Goal: Obtain resource: Download file/media

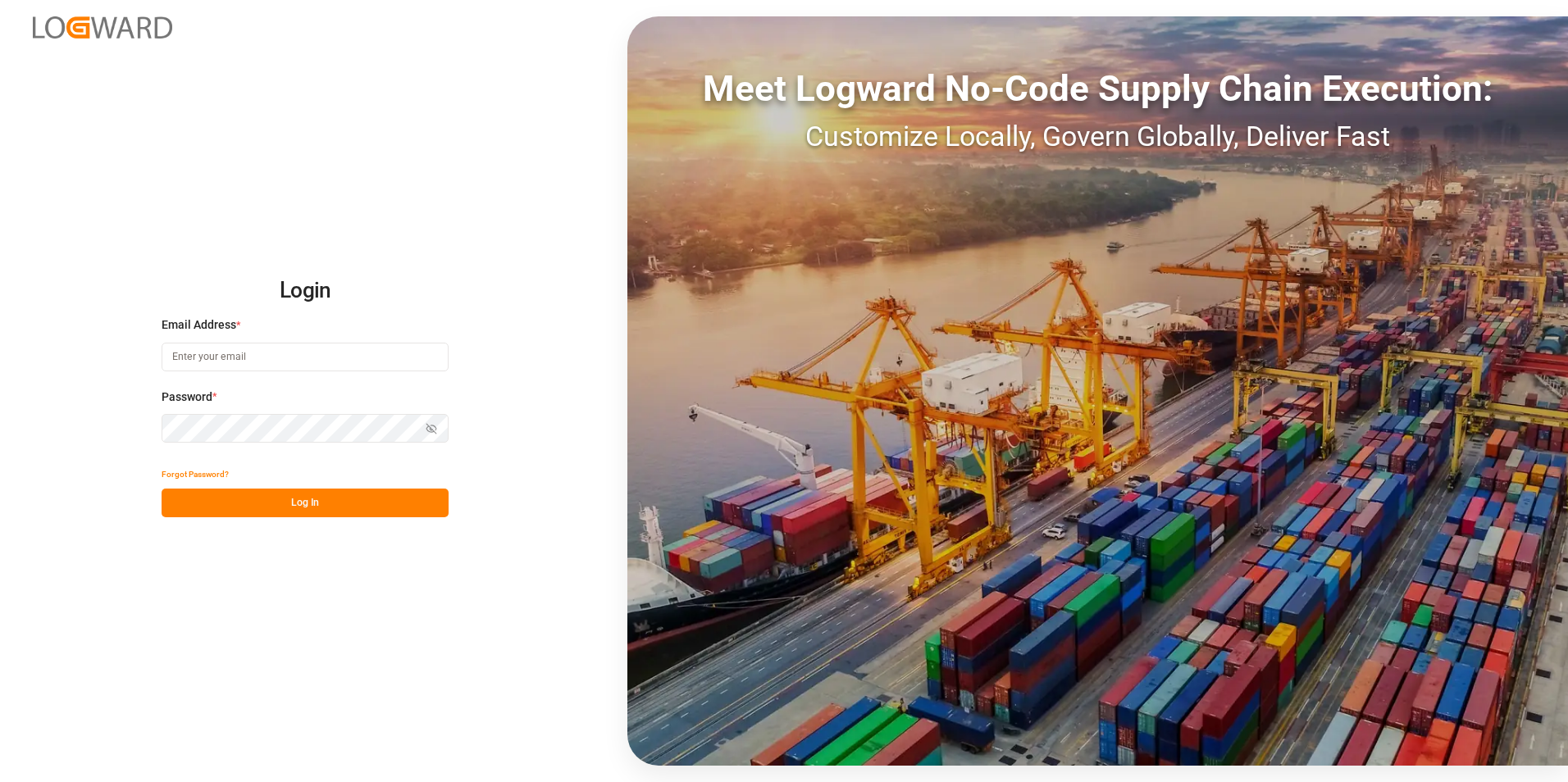
click at [369, 354] on input at bounding box center [305, 357] width 287 height 28
type input "kokfuk.chin@compo-expert.com"
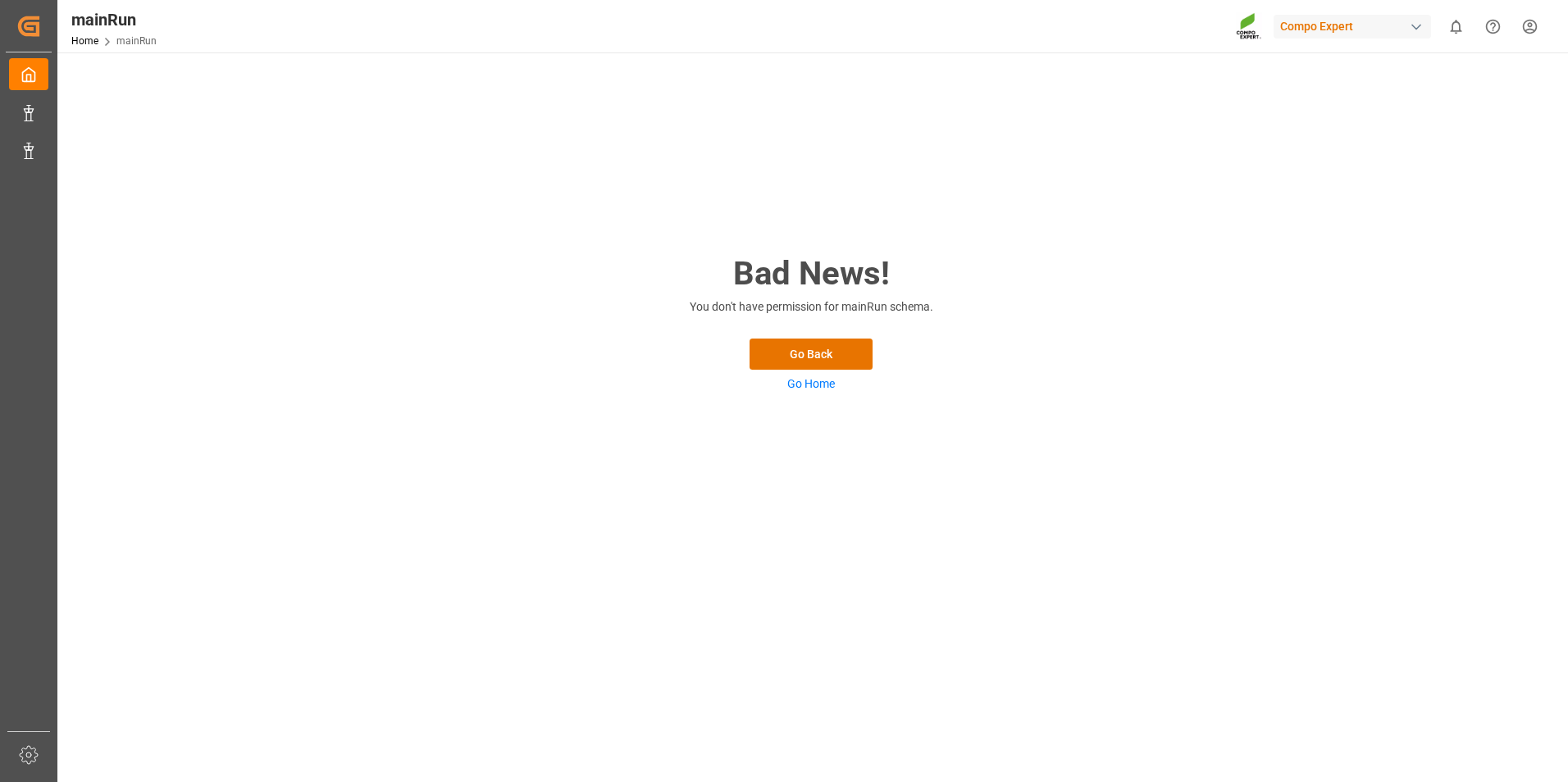
click at [817, 380] on link "Go Home" at bounding box center [811, 383] width 48 height 13
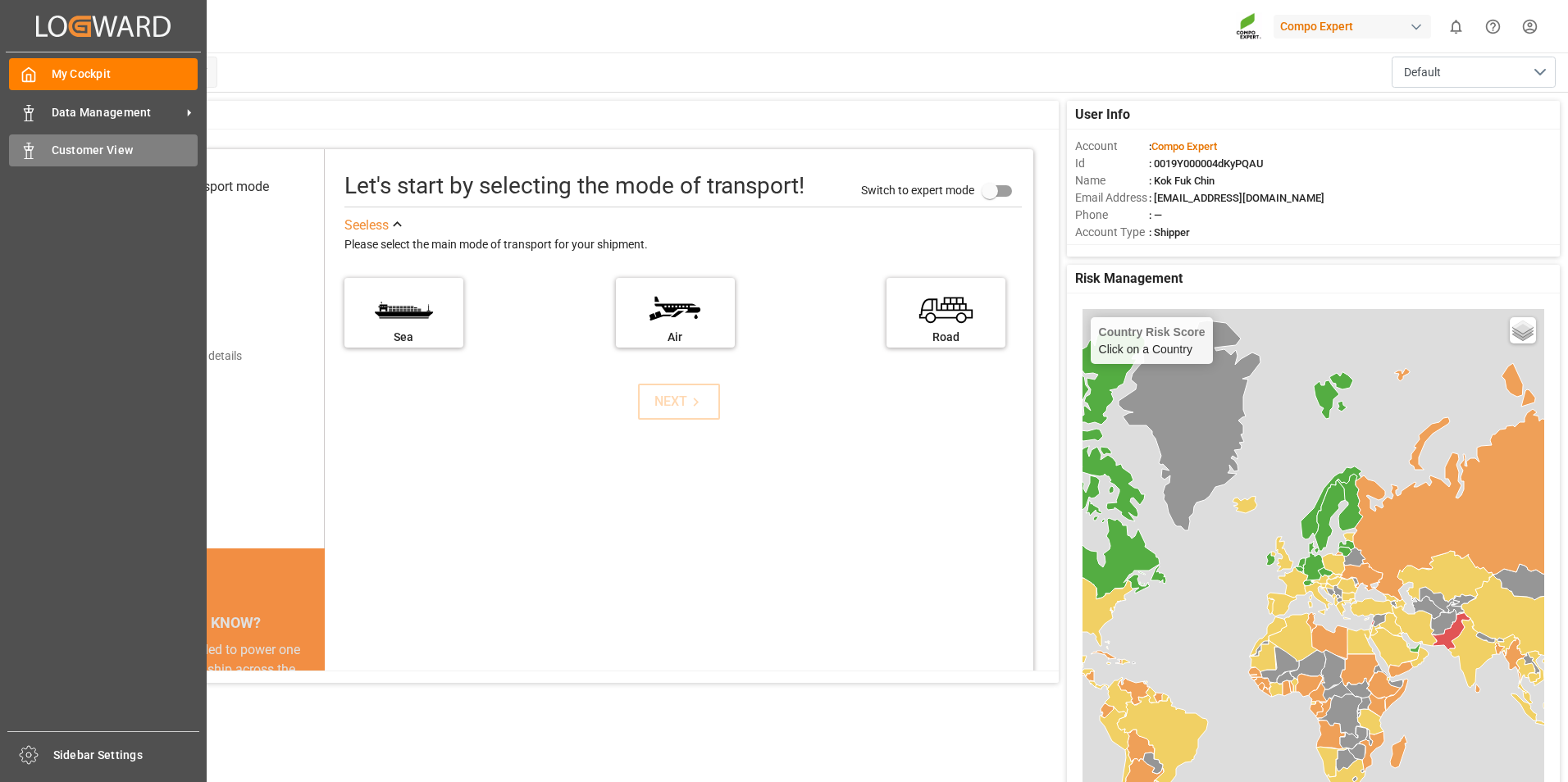
click at [34, 146] on icon at bounding box center [28, 150] width 17 height 17
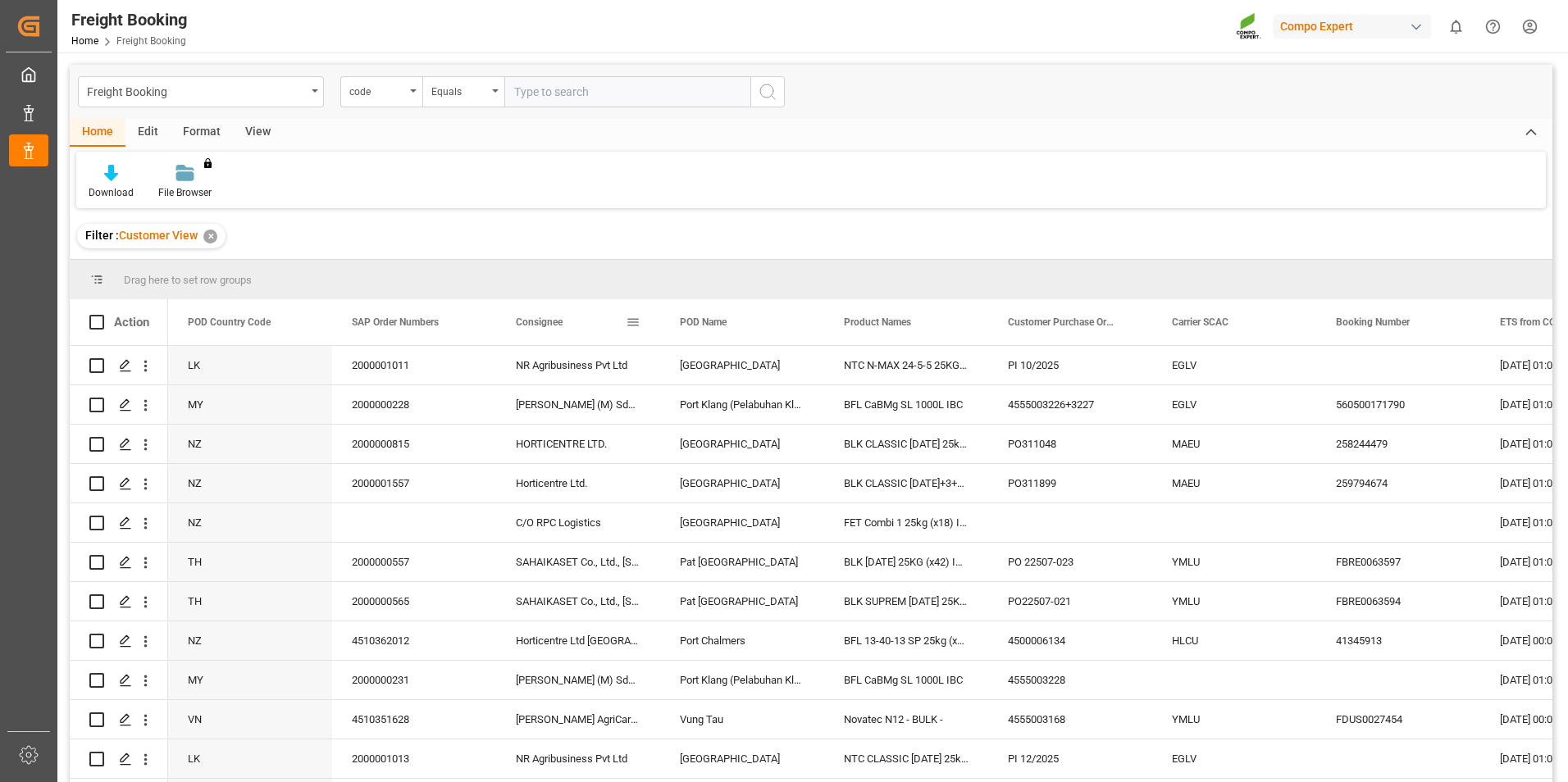
click at [632, 324] on span at bounding box center [632, 322] width 15 height 15
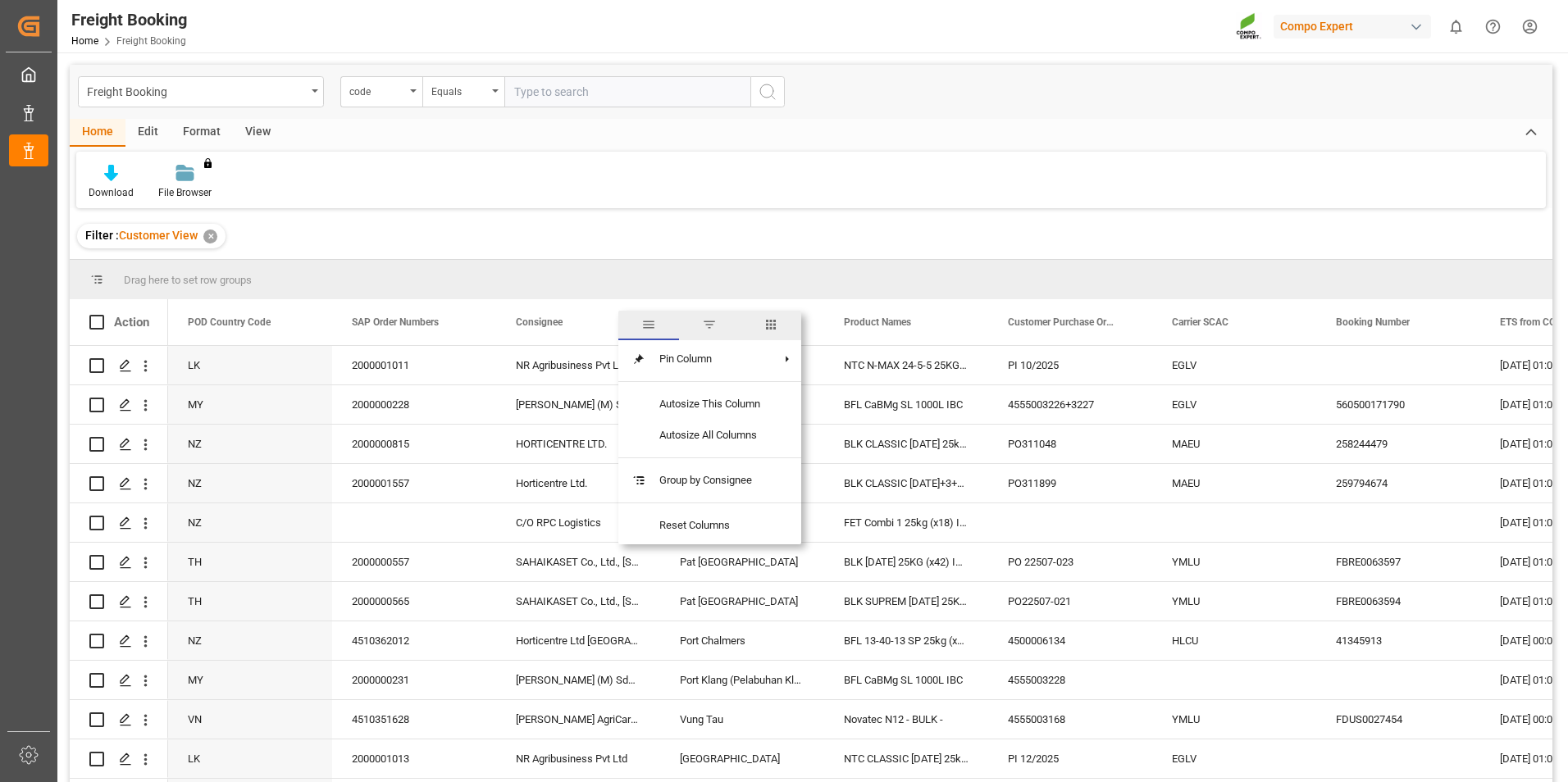
click at [708, 329] on span "filter" at bounding box center [709, 325] width 15 height 15
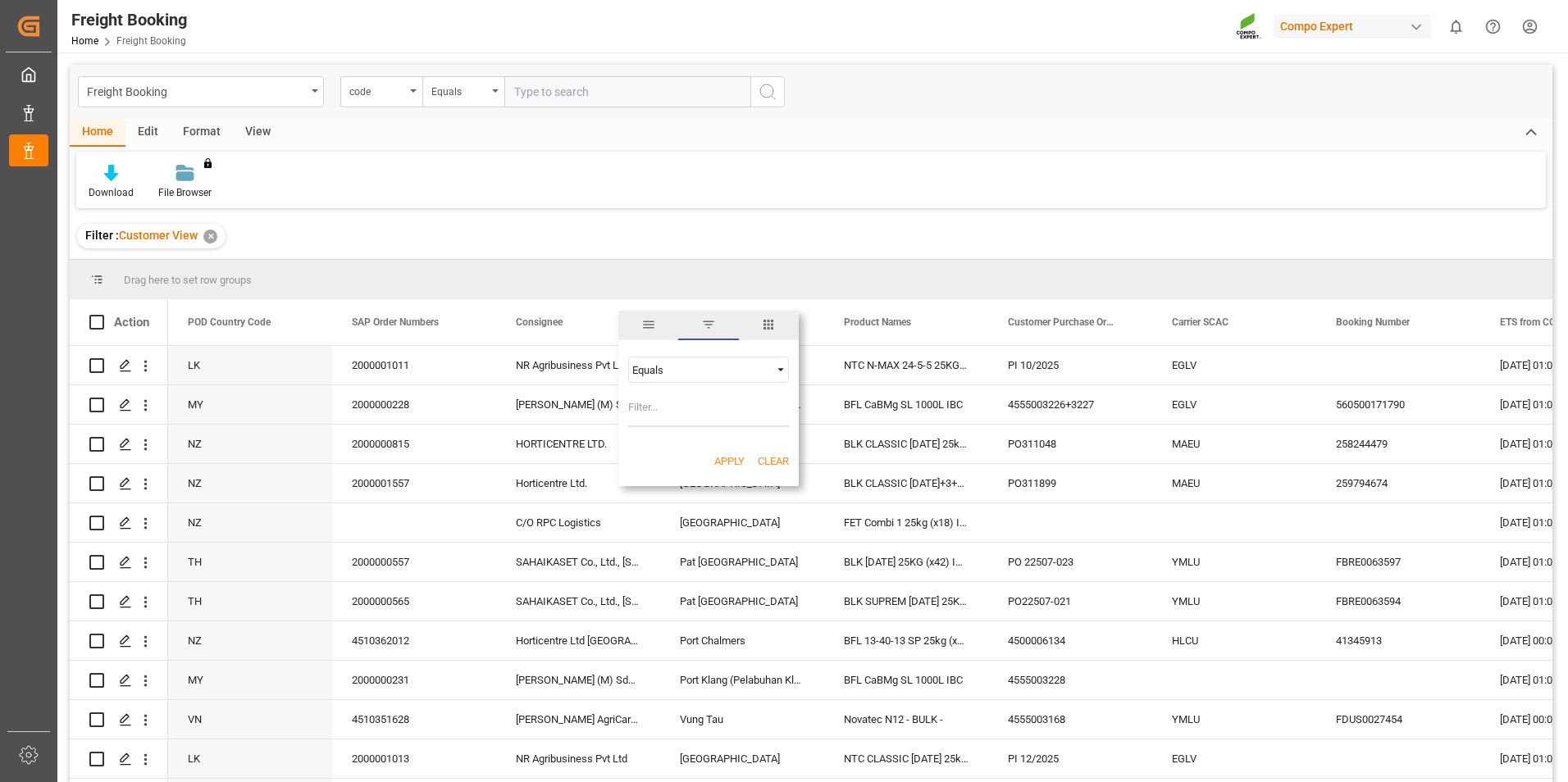
click at [715, 366] on div "Equals" at bounding box center [701, 371] width 138 height 12
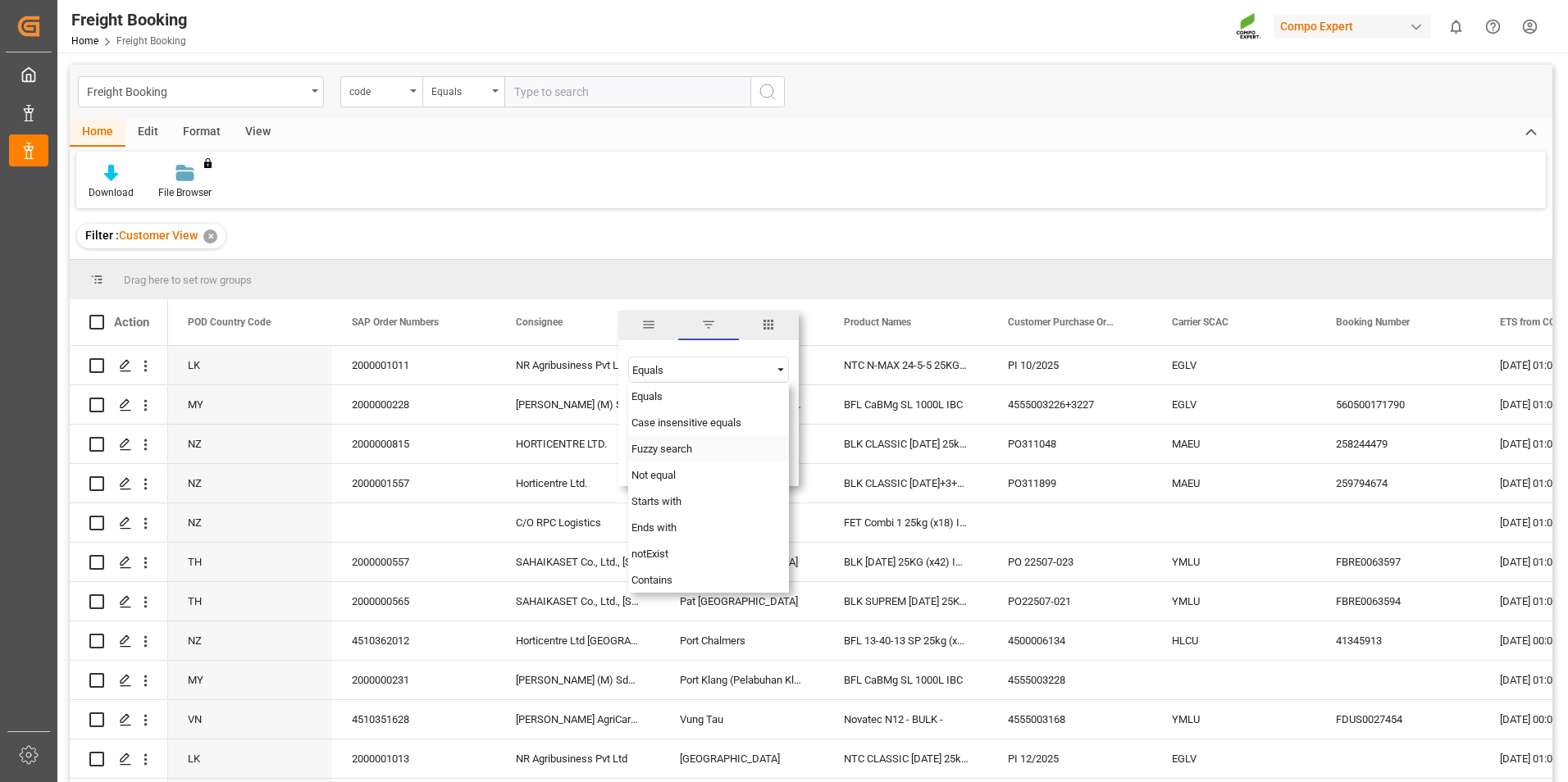
click at [690, 455] on span "Fuzzy search" at bounding box center [662, 449] width 61 height 12
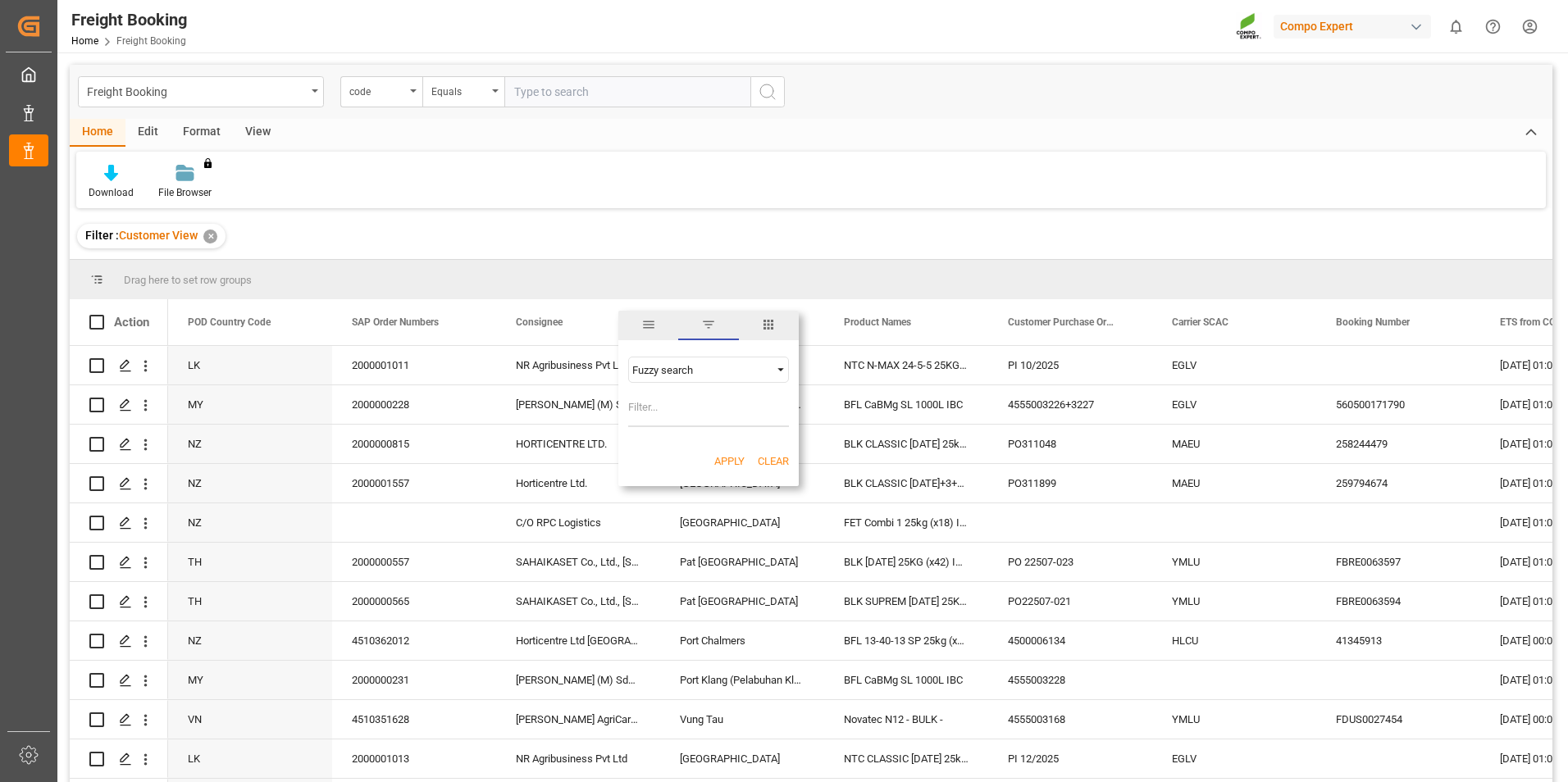
click at [686, 402] on input "Filter Value" at bounding box center [708, 410] width 161 height 33
type input "behn meyer"
click at [726, 463] on button "Apply" at bounding box center [730, 462] width 30 height 17
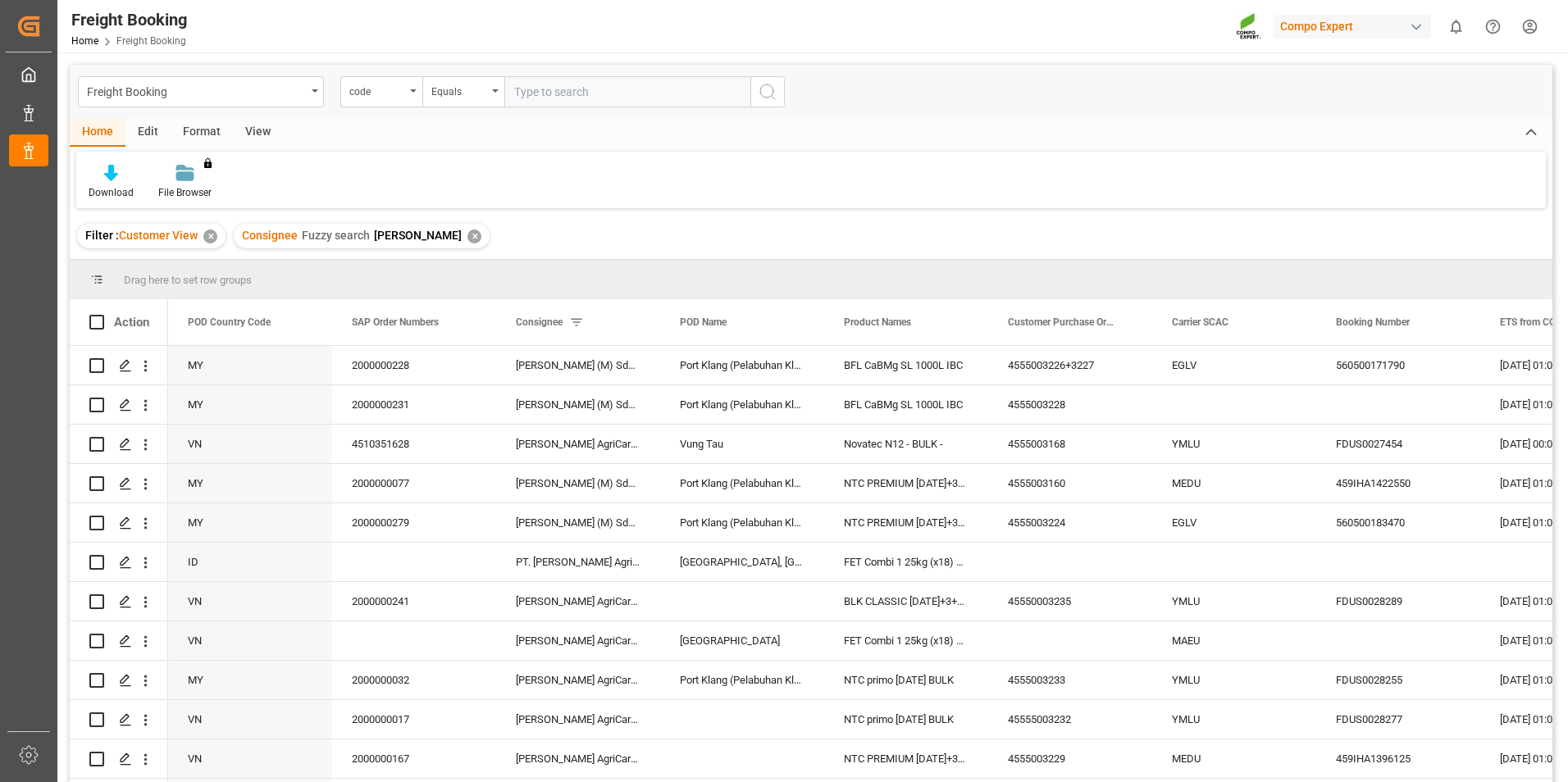
click at [201, 129] on div "Format" at bounding box center [202, 133] width 62 height 28
click at [148, 129] on div "Edit" at bounding box center [148, 133] width 45 height 28
click at [254, 129] on div "View" at bounding box center [257, 133] width 50 height 28
click at [96, 132] on div "Home" at bounding box center [97, 133] width 56 height 28
click at [111, 172] on icon at bounding box center [111, 172] width 14 height 17
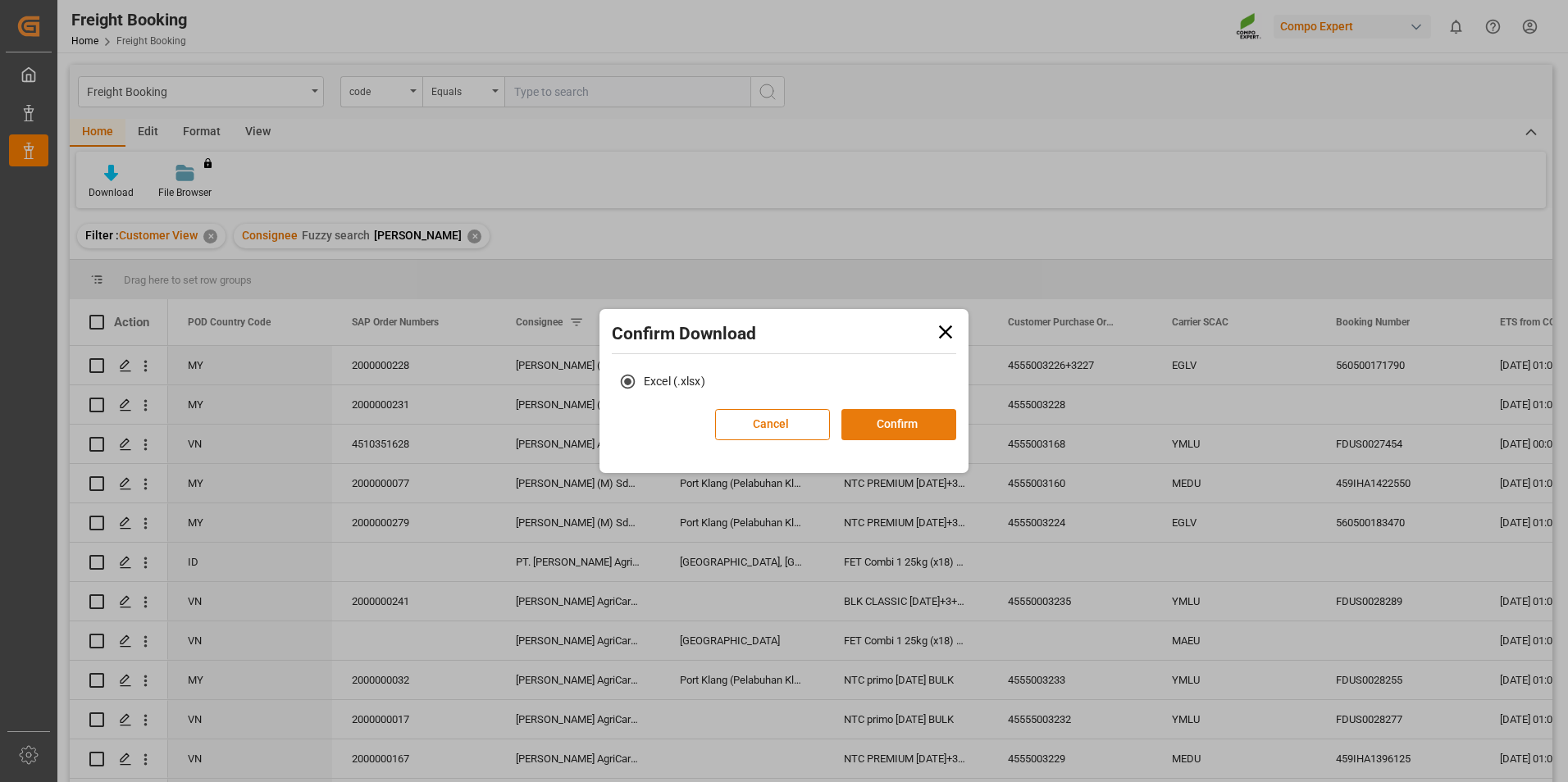
click at [898, 422] on button "Confirm" at bounding box center [899, 425] width 115 height 31
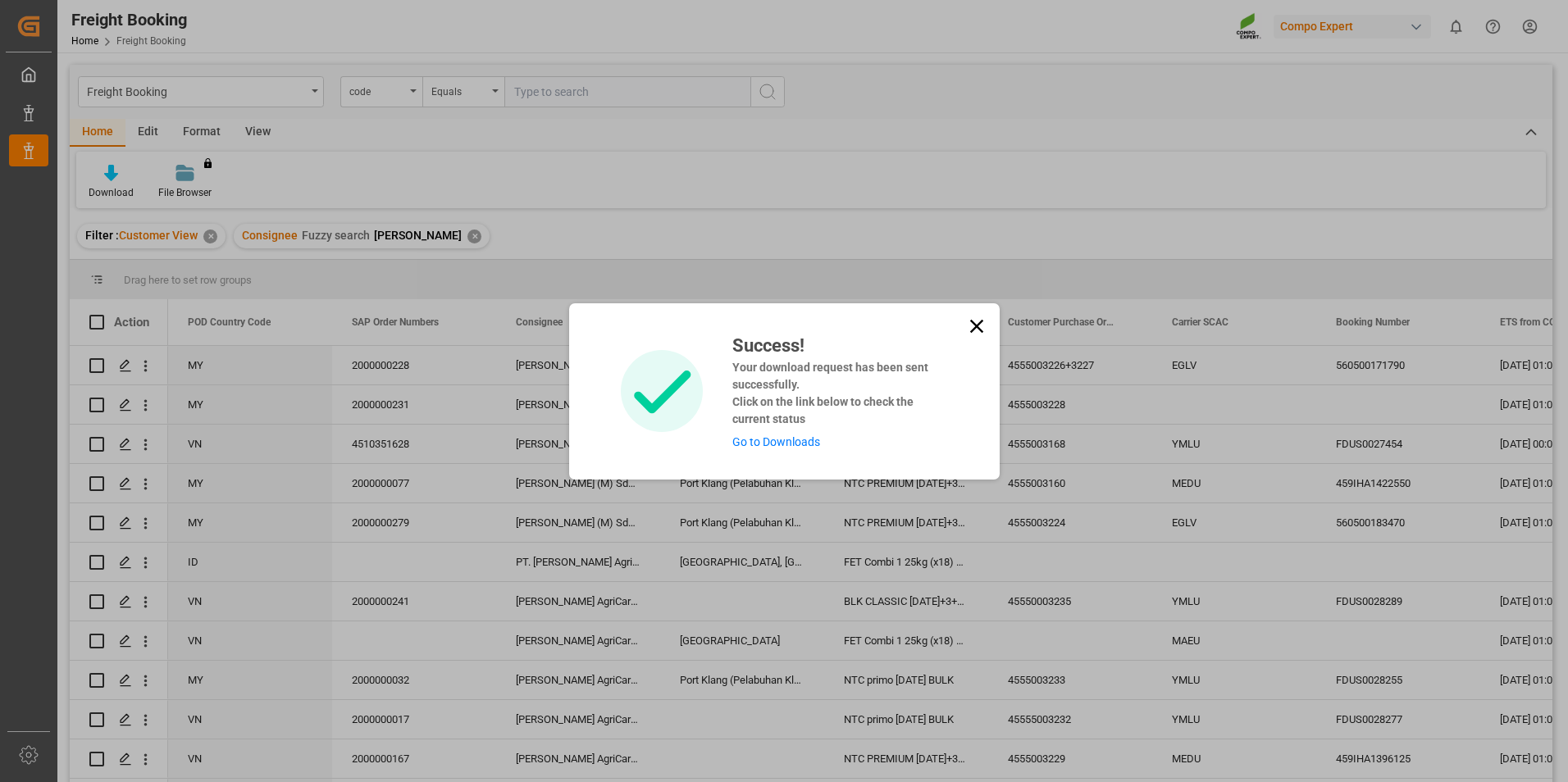
click at [807, 439] on link "Go to Downloads" at bounding box center [776, 441] width 88 height 13
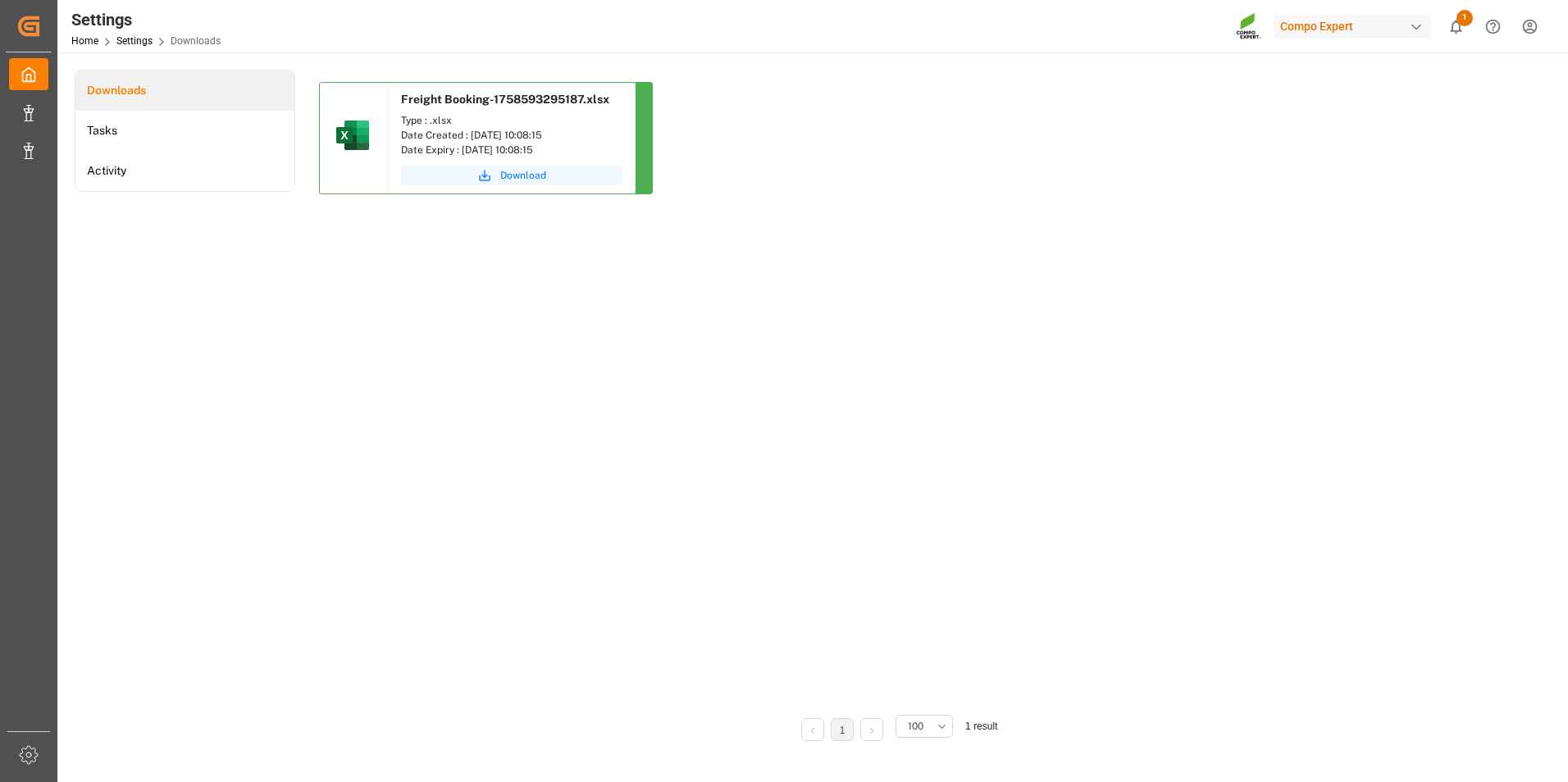
click at [516, 172] on span "Download" at bounding box center [524, 175] width 46 height 15
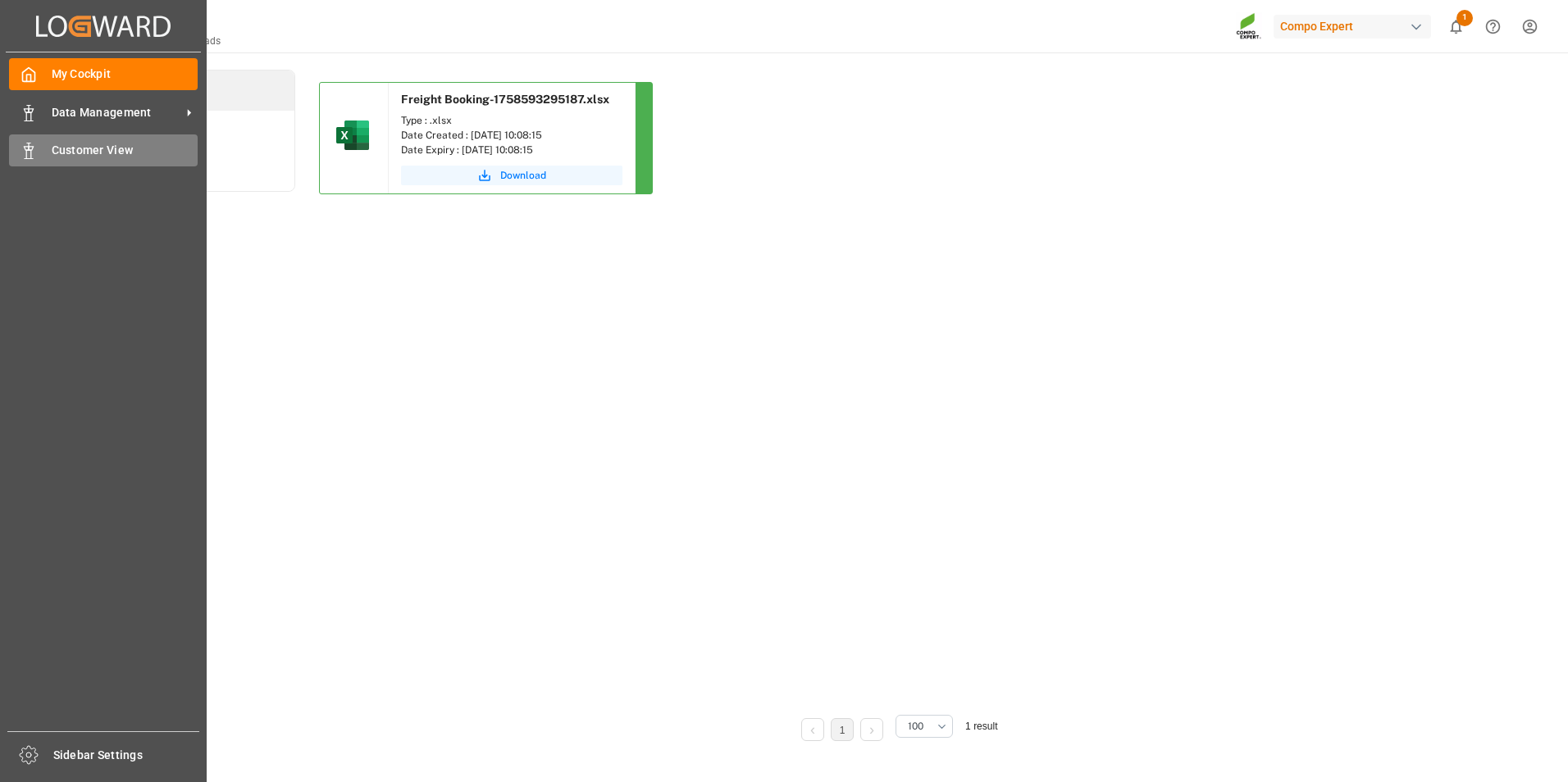
click at [53, 153] on span "Customer View" at bounding box center [125, 150] width 147 height 17
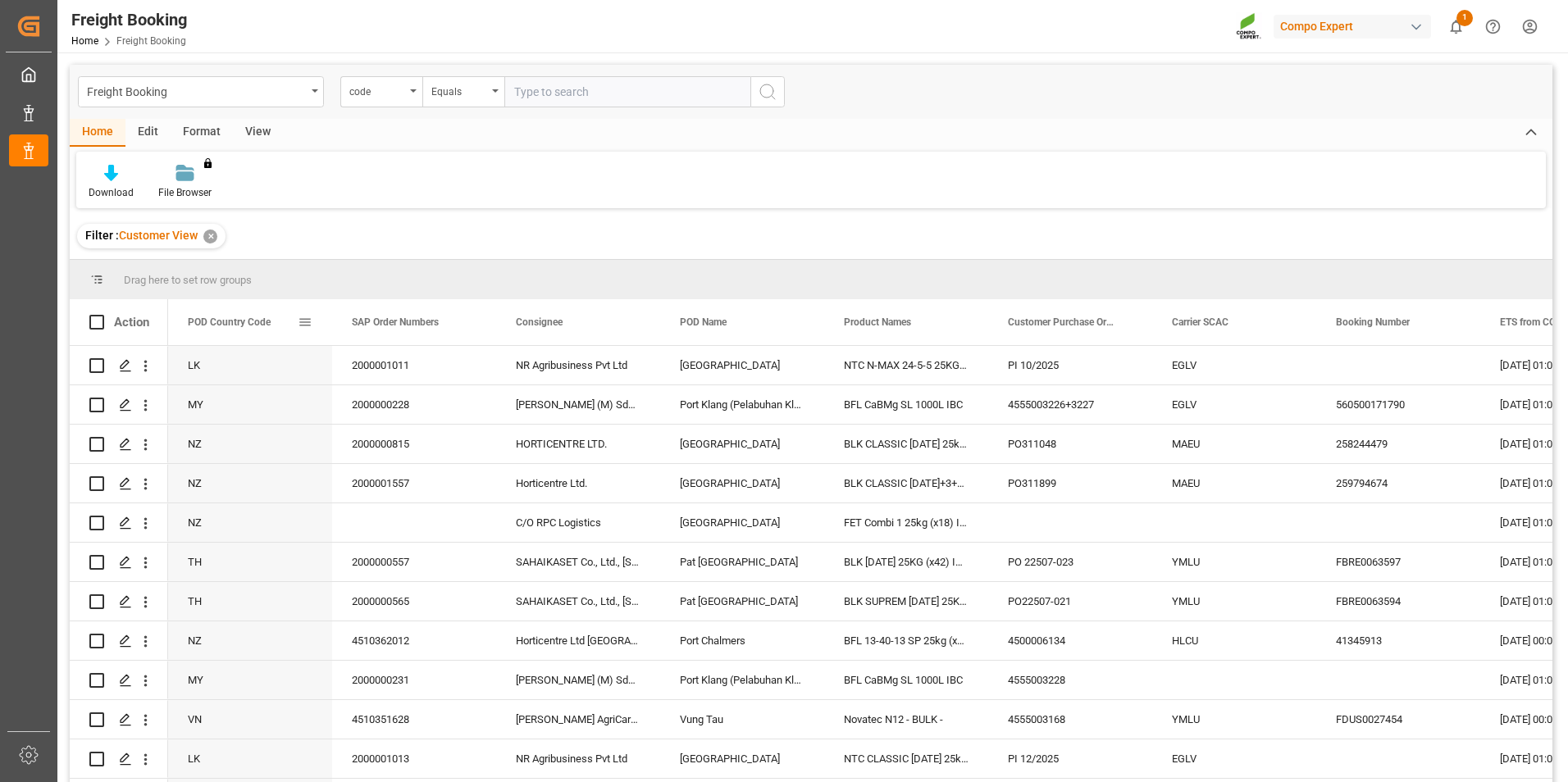
click at [303, 320] on span at bounding box center [305, 322] width 15 height 15
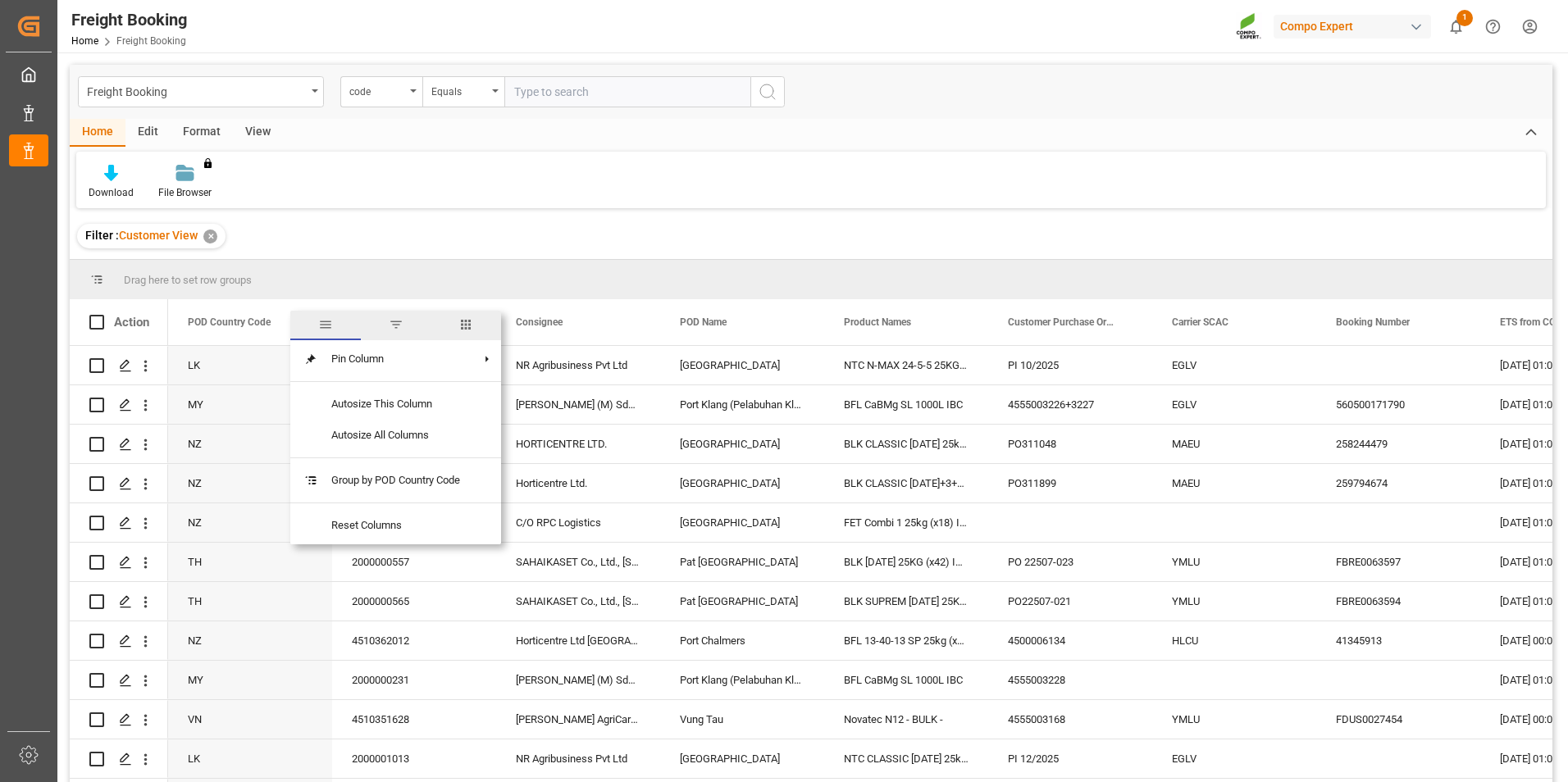
click at [400, 324] on span "filter" at bounding box center [395, 325] width 15 height 15
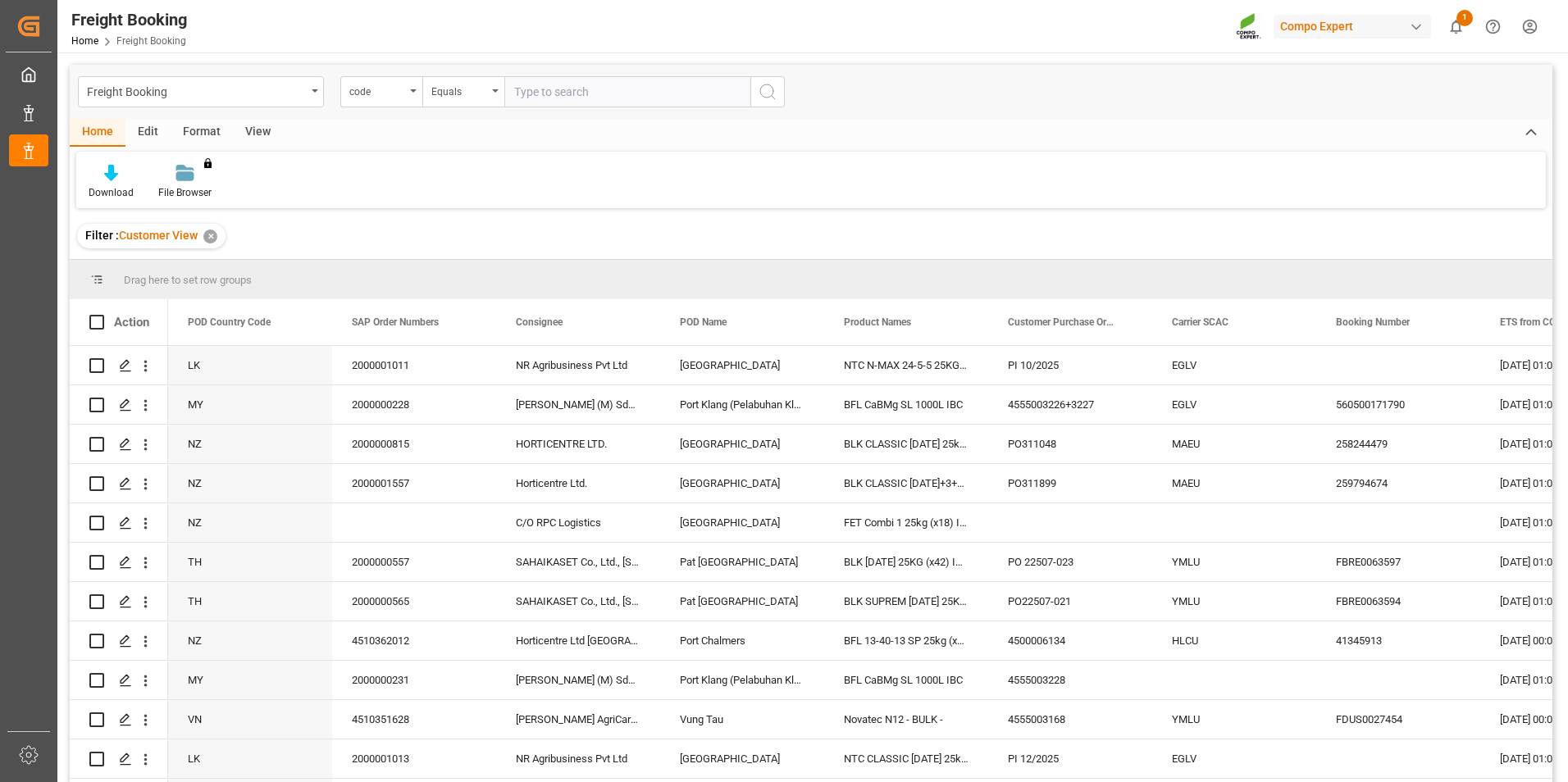
click at [545, 284] on div "Drag here to set row groups" at bounding box center [811, 280] width 1482 height 40
click at [635, 321] on span at bounding box center [632, 322] width 15 height 15
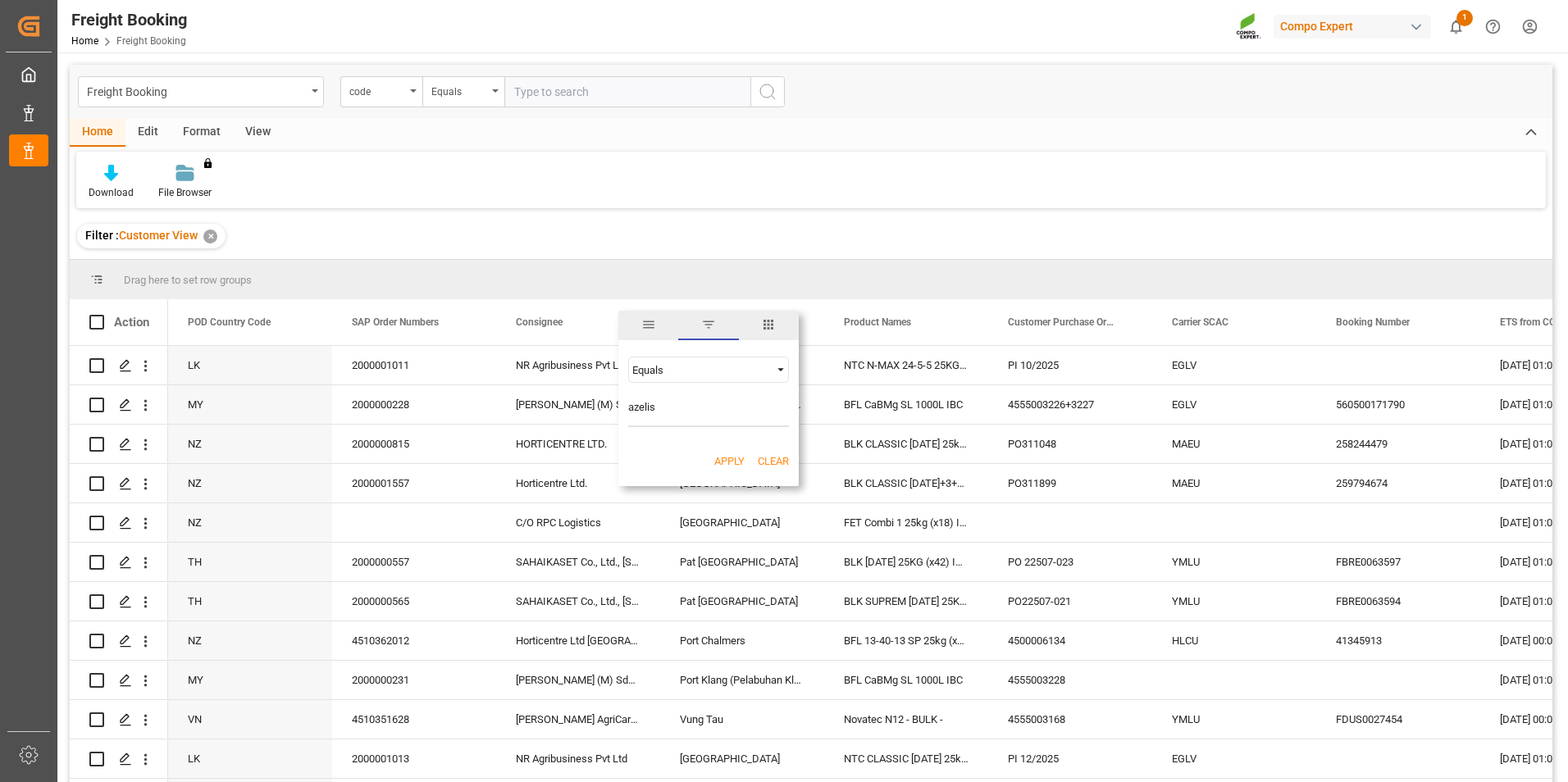
type input "azelis"
click at [726, 462] on button "Apply" at bounding box center [730, 462] width 30 height 17
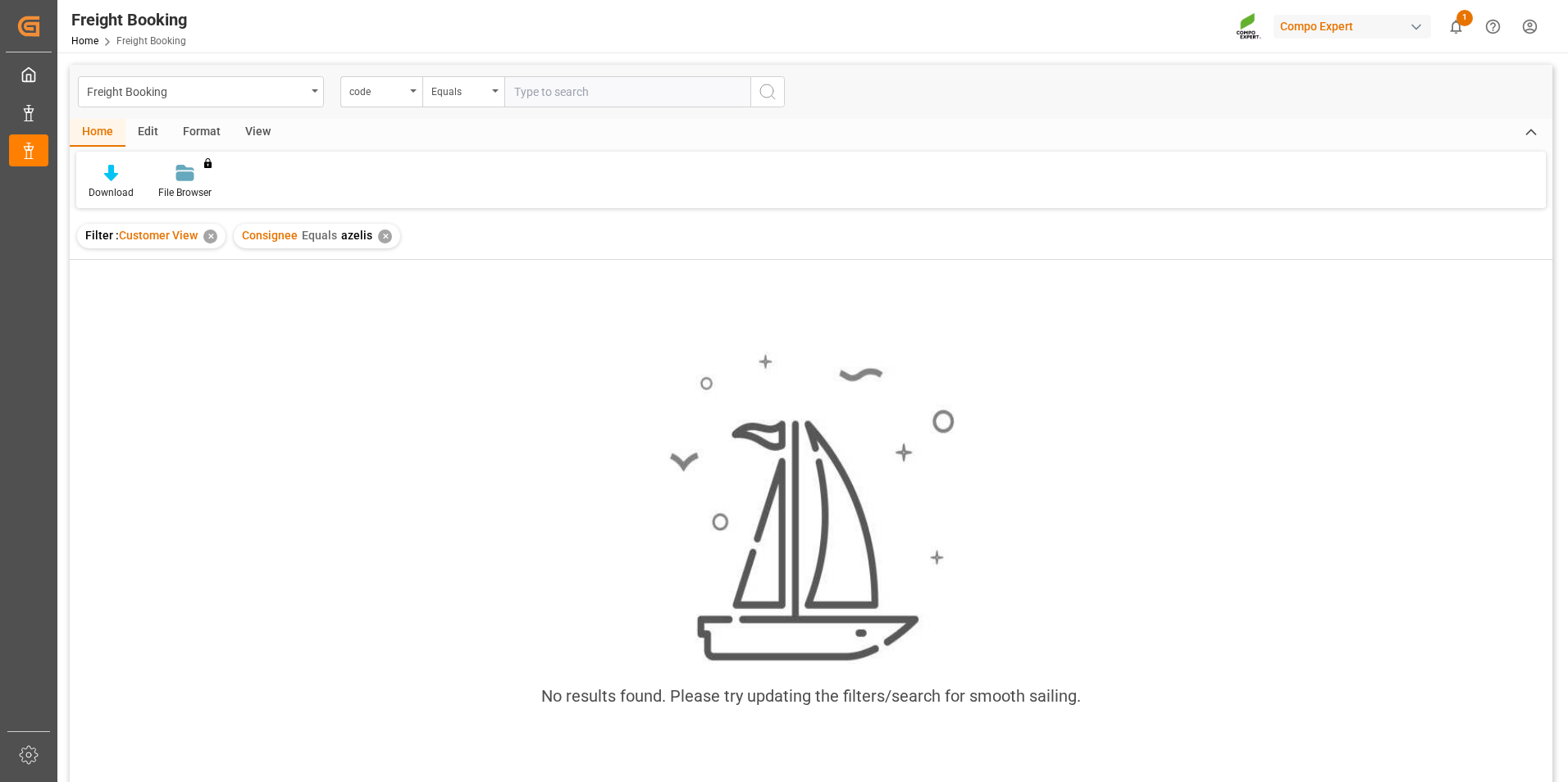
click at [383, 232] on div "✕" at bounding box center [385, 237] width 14 height 14
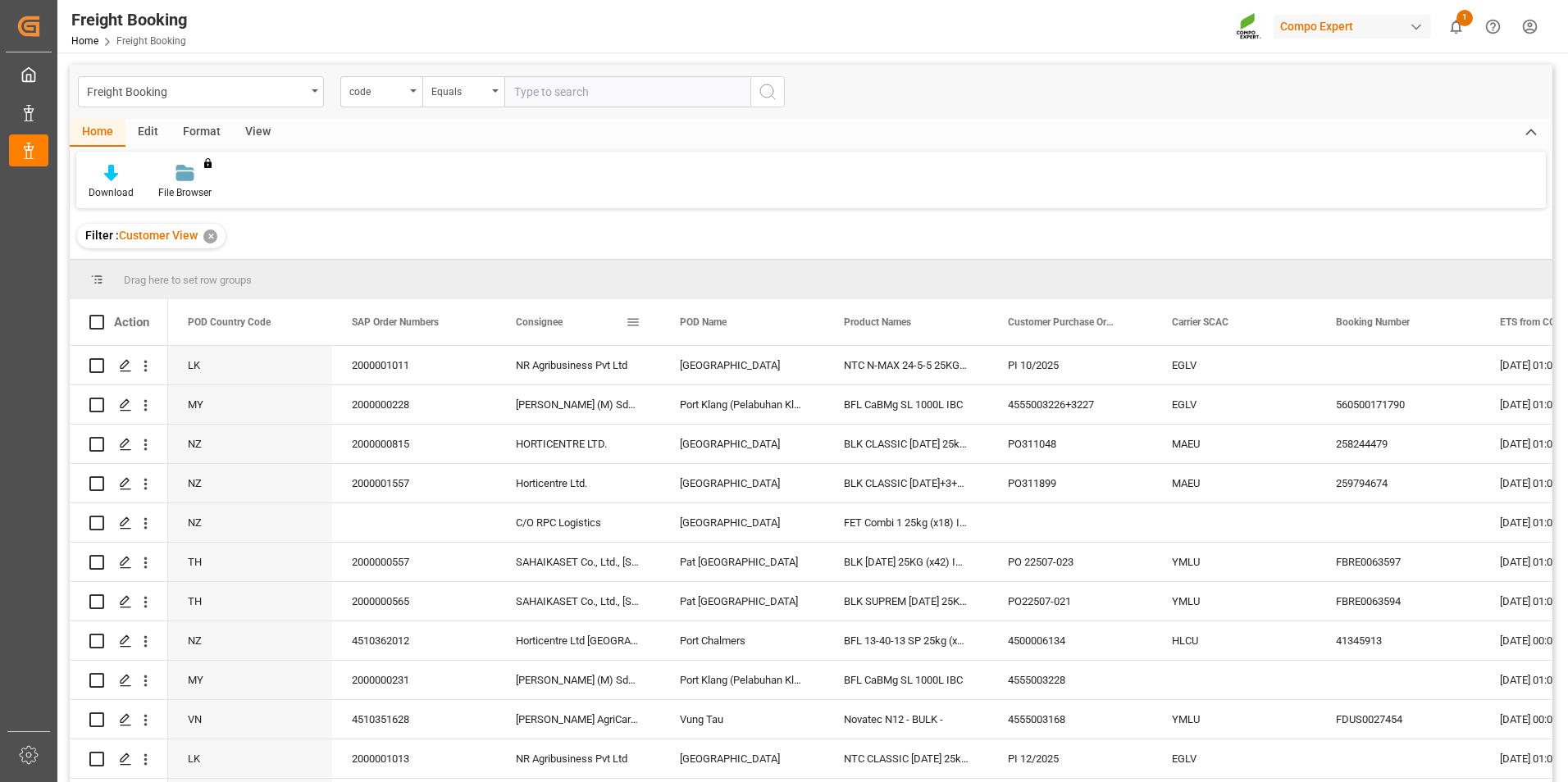
click at [635, 323] on span at bounding box center [632, 322] width 15 height 15
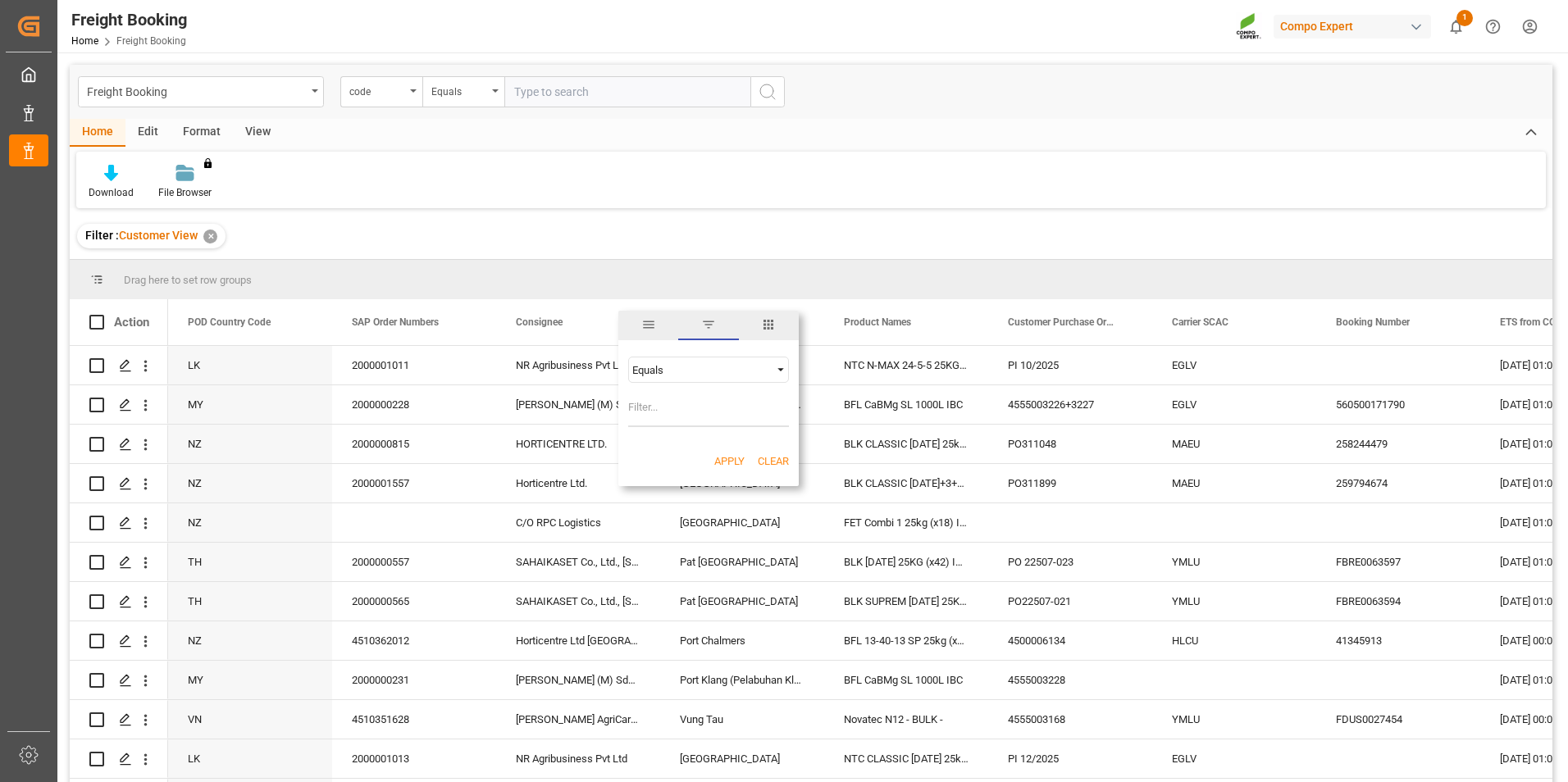
click at [700, 366] on div "Equals" at bounding box center [701, 371] width 138 height 12
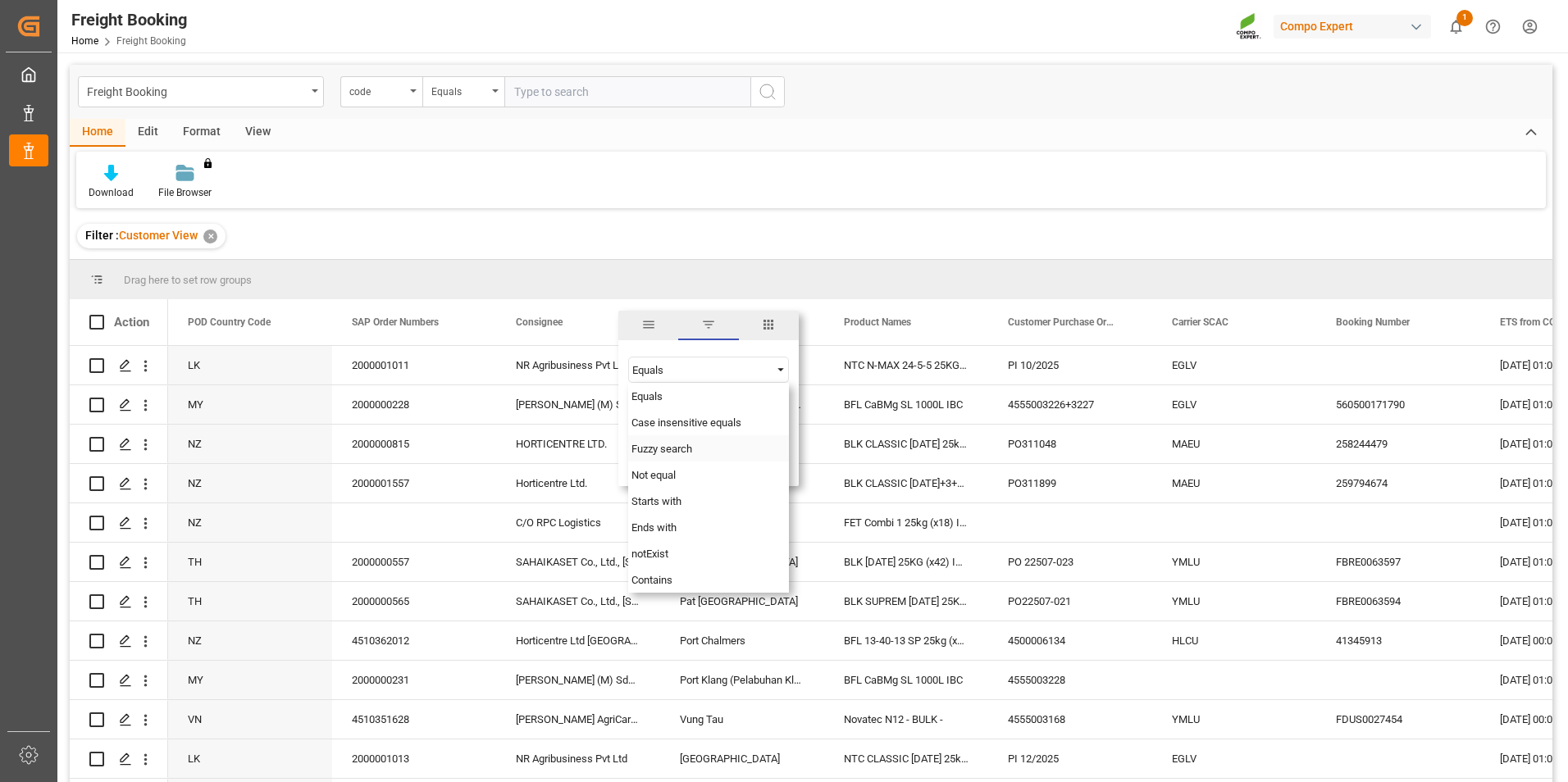
click at [690, 447] on span "Fuzzy search" at bounding box center [662, 449] width 61 height 12
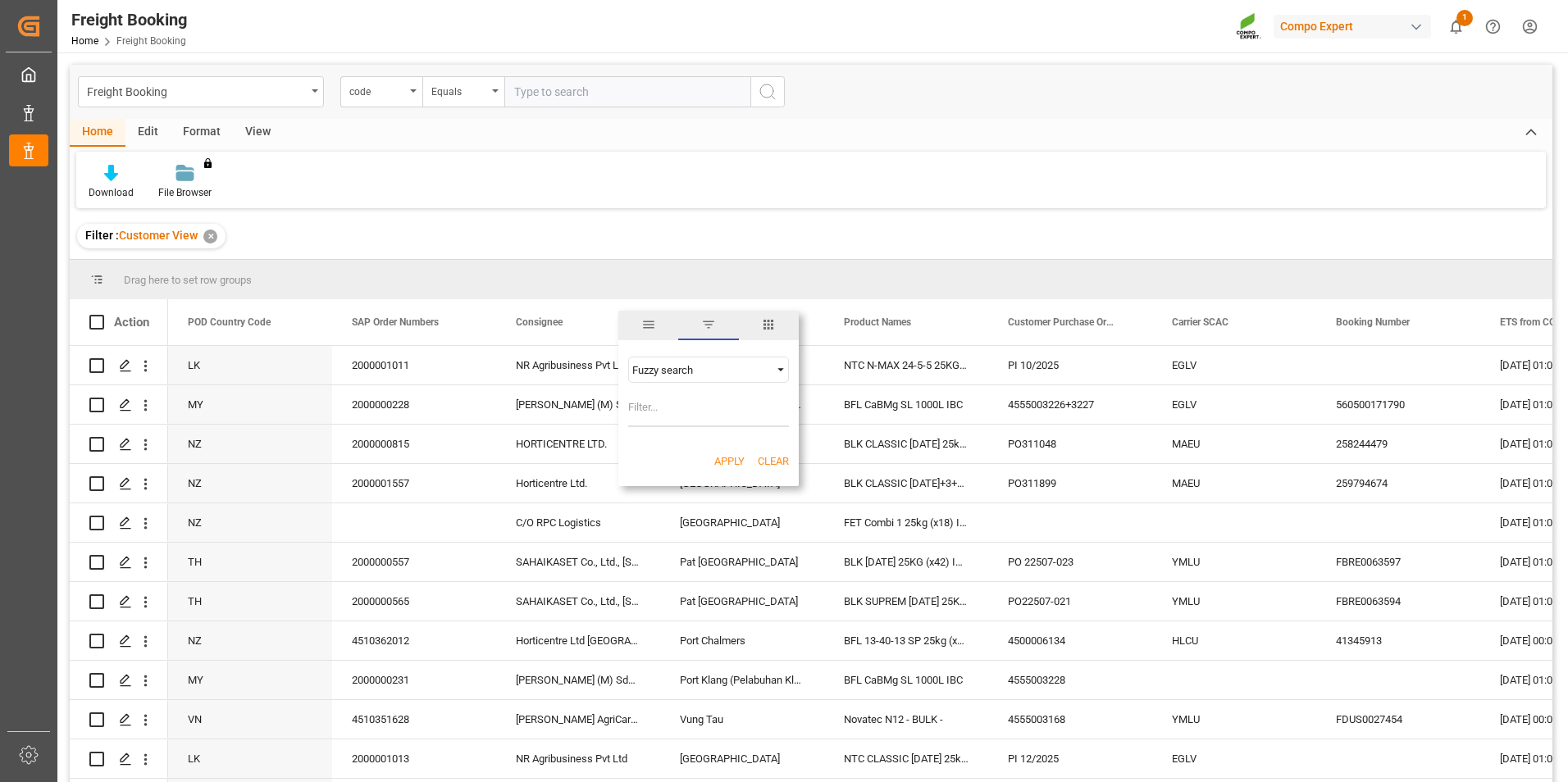
click at [675, 409] on input "Filter Value" at bounding box center [708, 410] width 161 height 33
type input "azelis"
click at [731, 461] on button "Apply" at bounding box center [730, 462] width 30 height 17
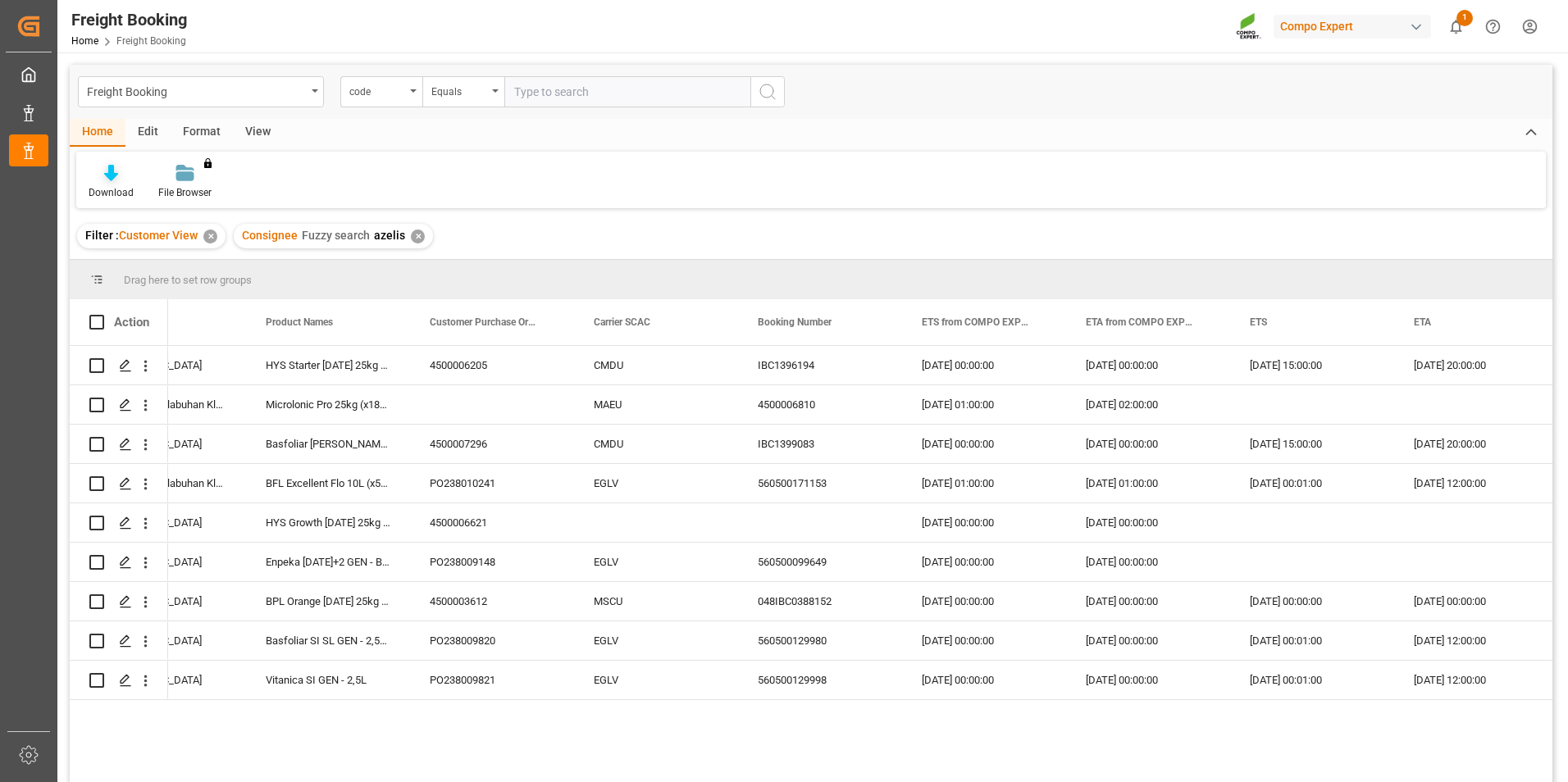
click at [107, 173] on icon at bounding box center [111, 172] width 14 height 17
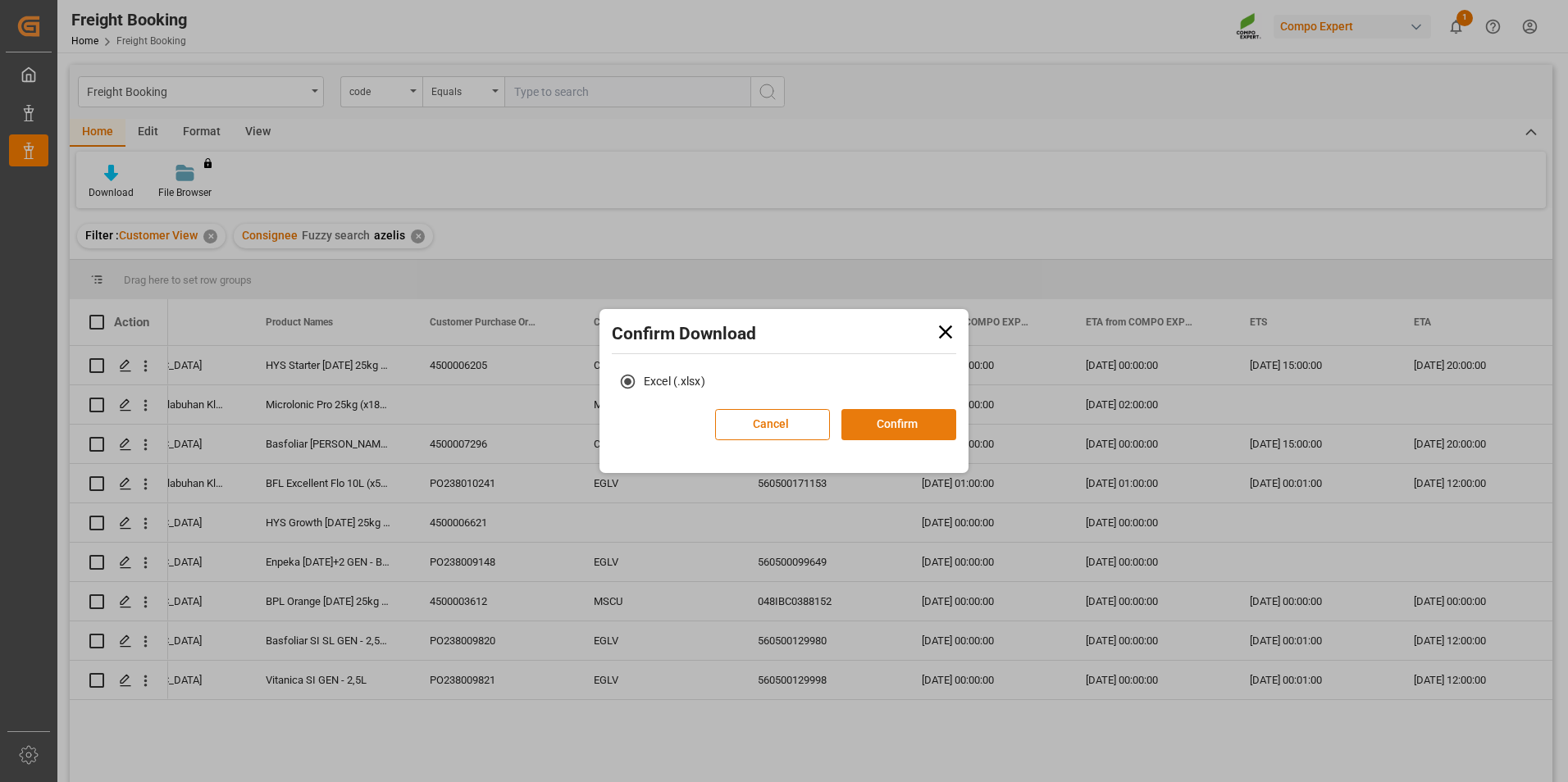
click at [890, 420] on button "Confirm" at bounding box center [899, 425] width 115 height 31
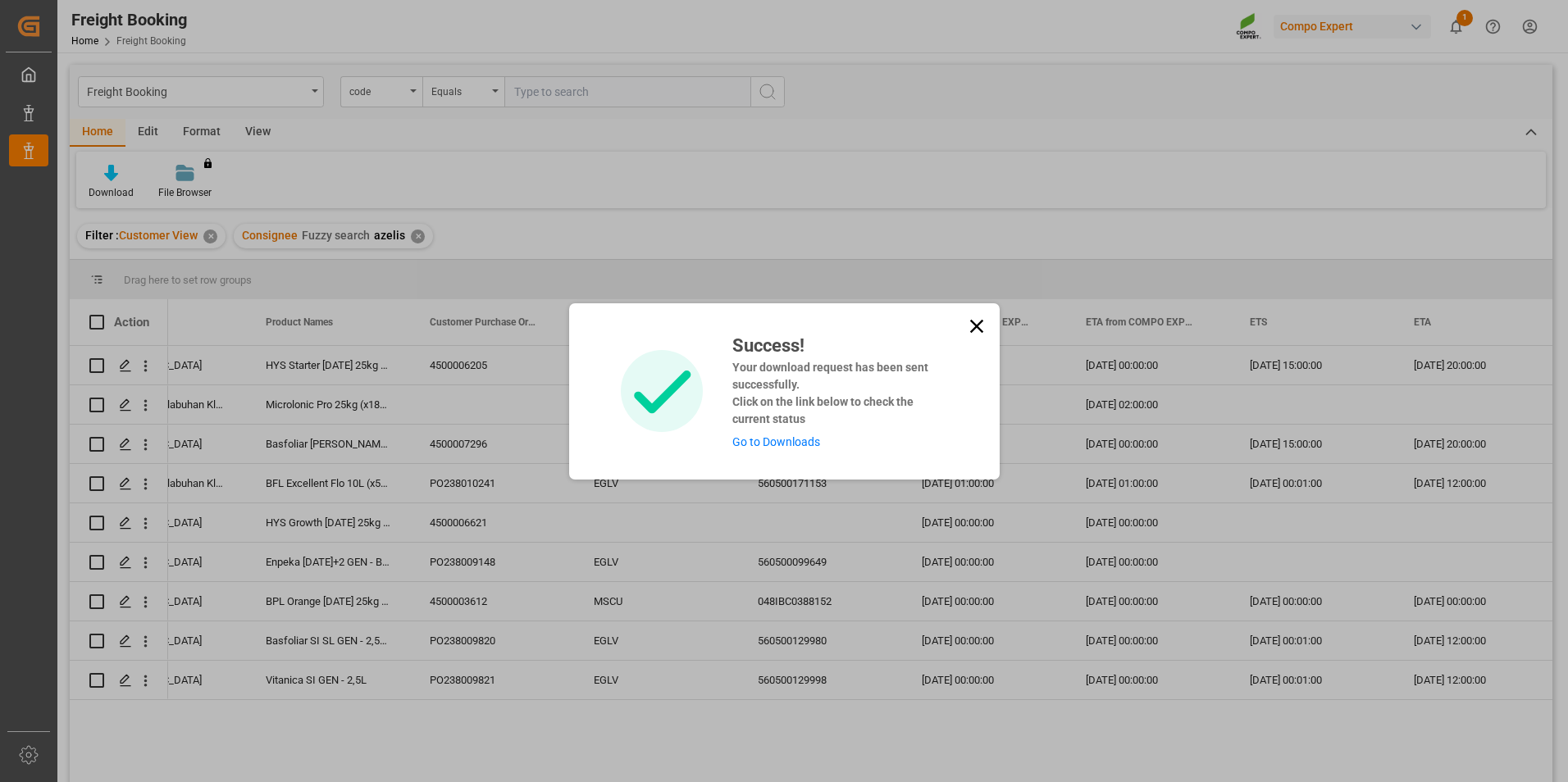
click at [793, 441] on link "Go to Downloads" at bounding box center [776, 441] width 88 height 13
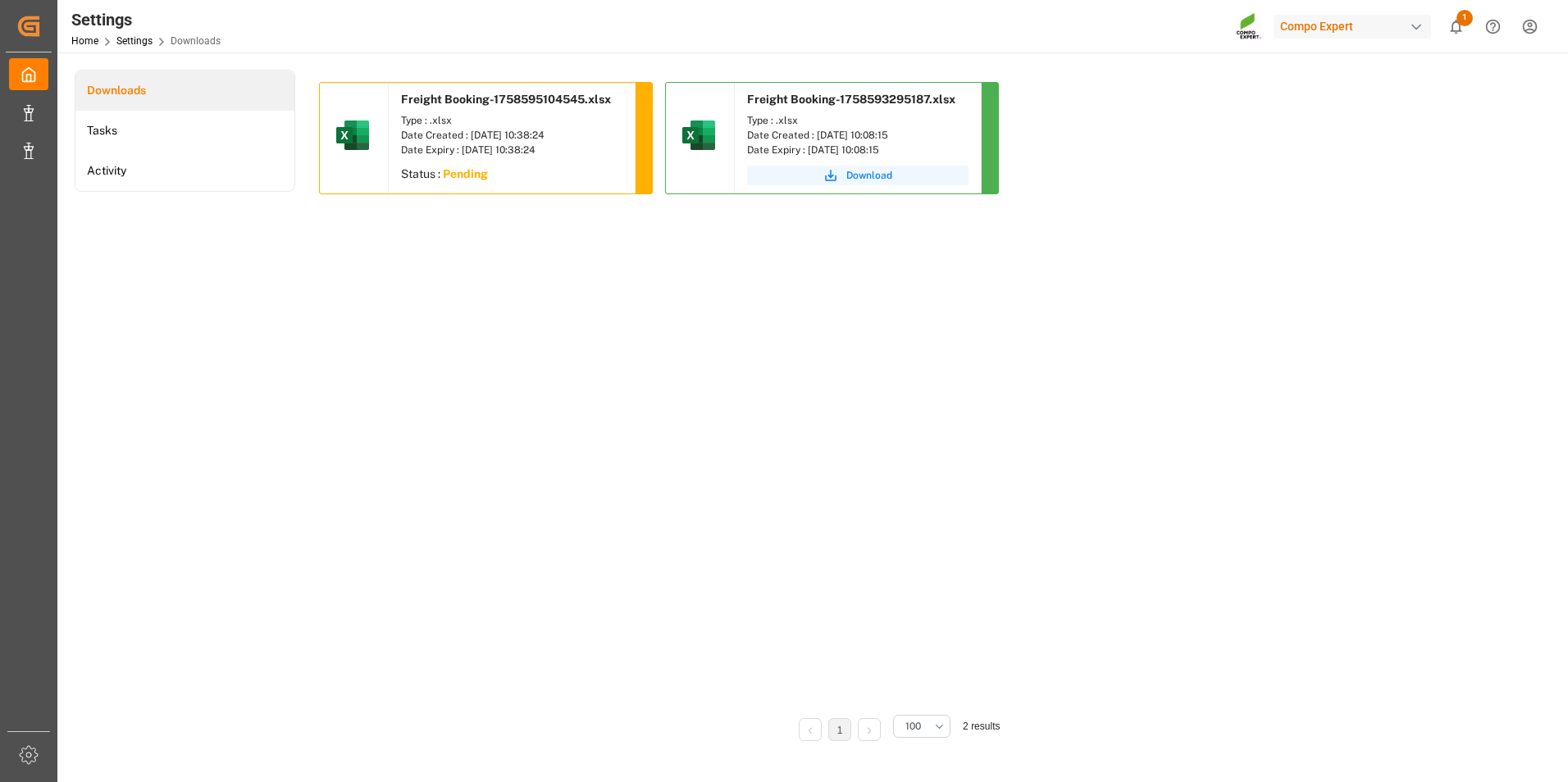
click at [486, 124] on div "Type : .xlsx" at bounding box center [511, 120] width 221 height 15
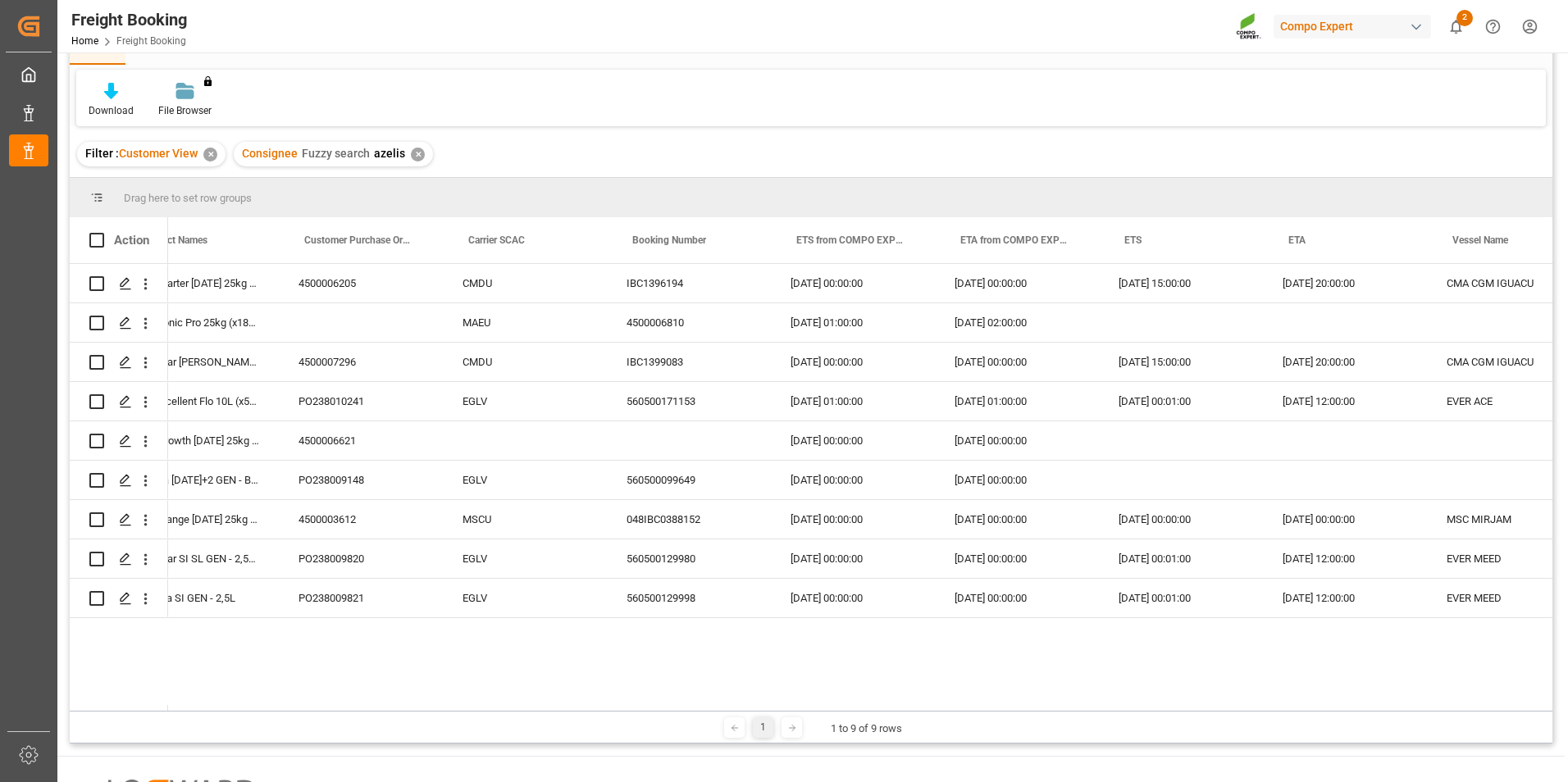
scroll to position [0, 698]
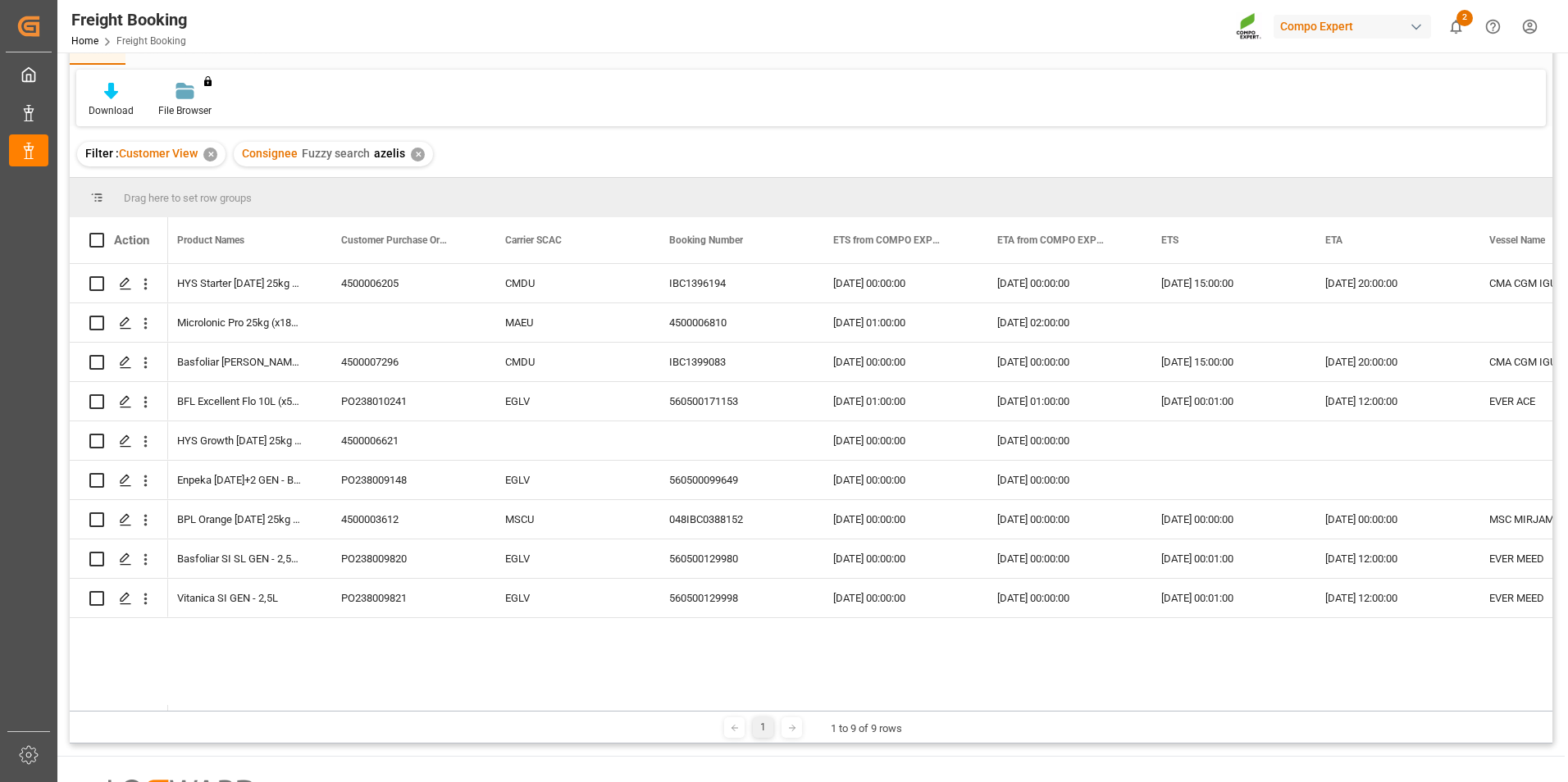
click at [1452, 27] on icon "show 2 new notifications" at bounding box center [1456, 27] width 11 height 14
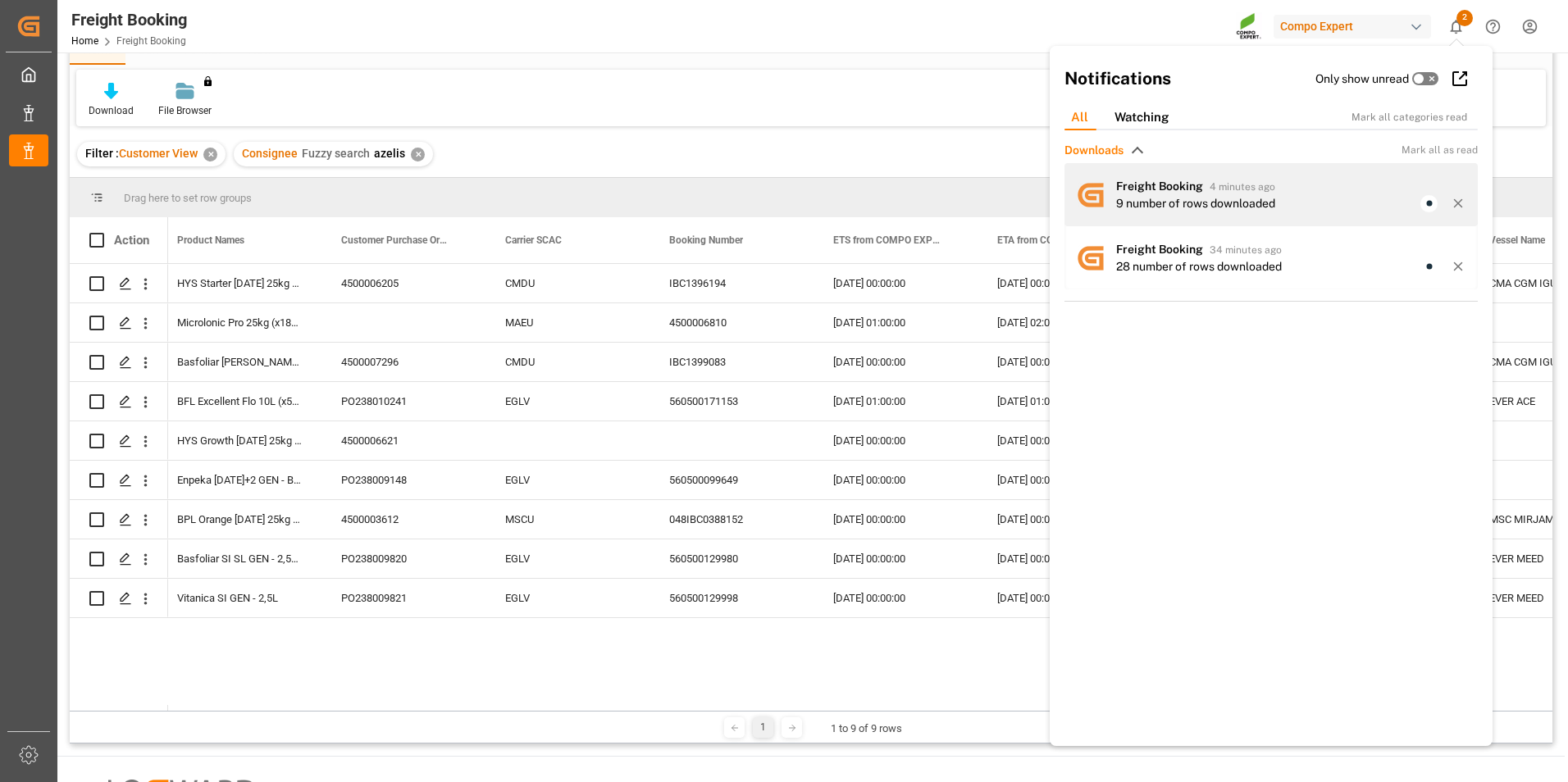
click at [1189, 188] on span "Freight Booking" at bounding box center [1159, 186] width 87 height 13
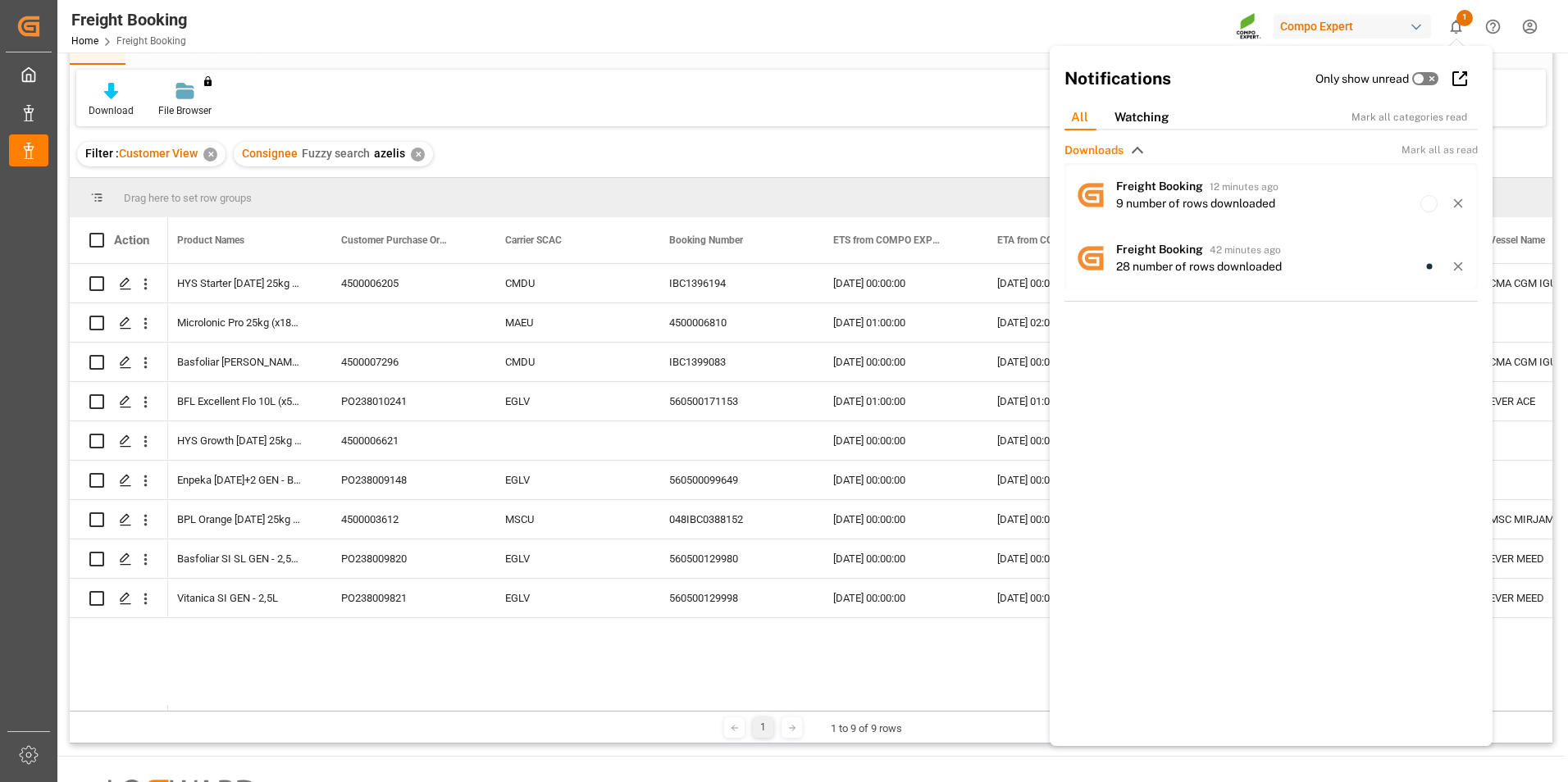
click at [1452, 21] on icon "show 1 new notifications" at bounding box center [1455, 26] width 17 height 17
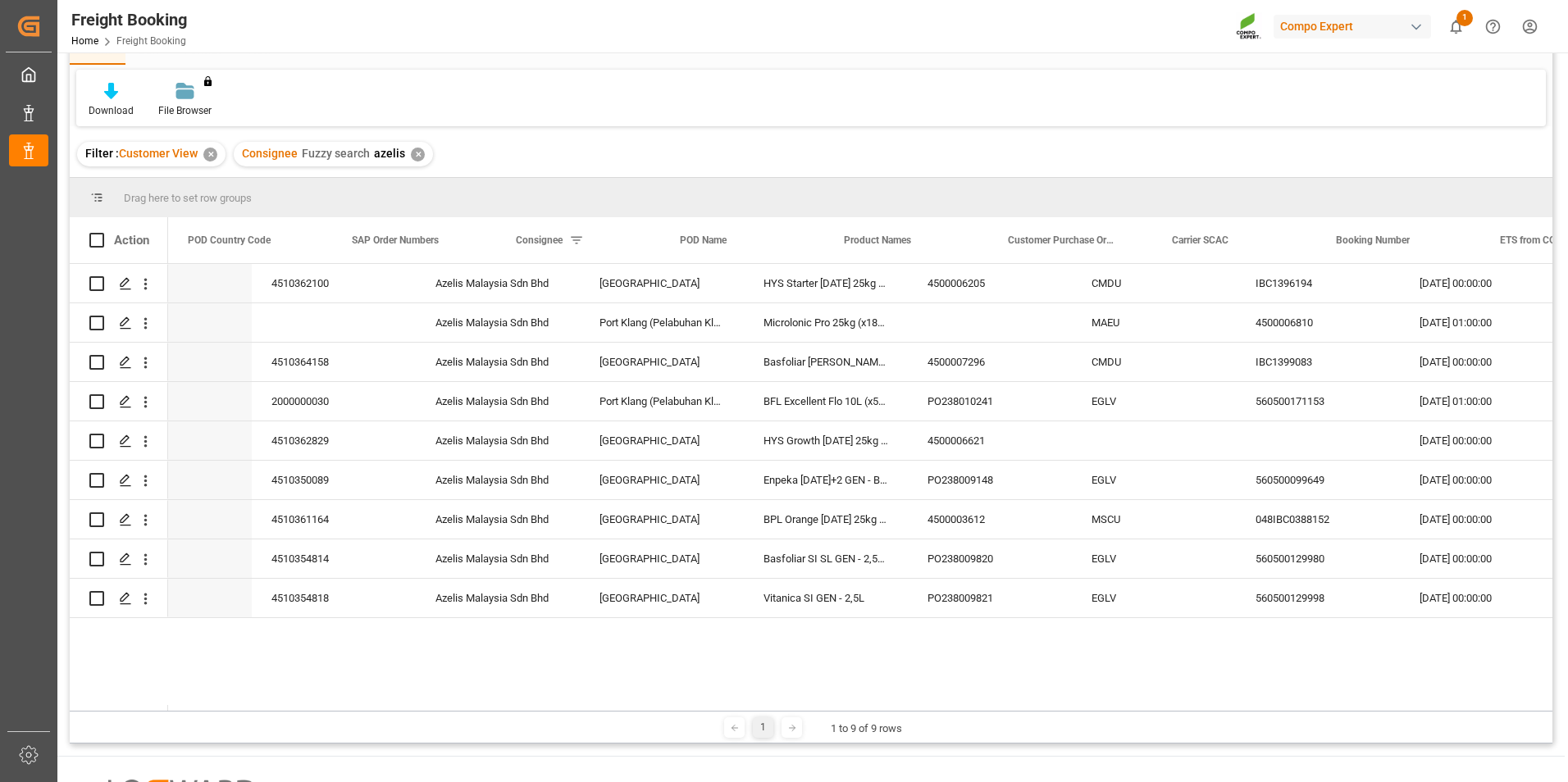
scroll to position [0, 0]
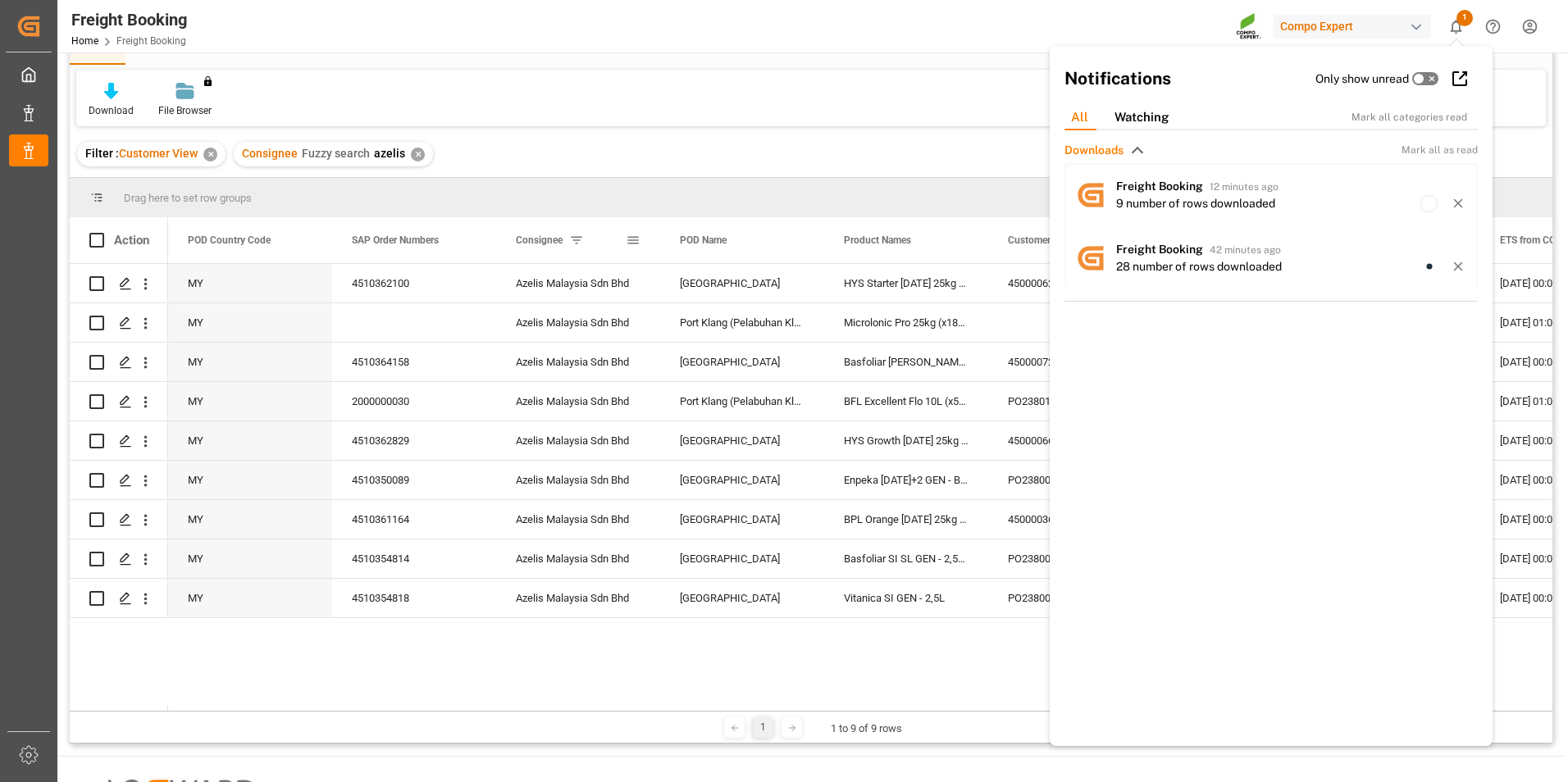
click at [633, 236] on span at bounding box center [632, 240] width 15 height 15
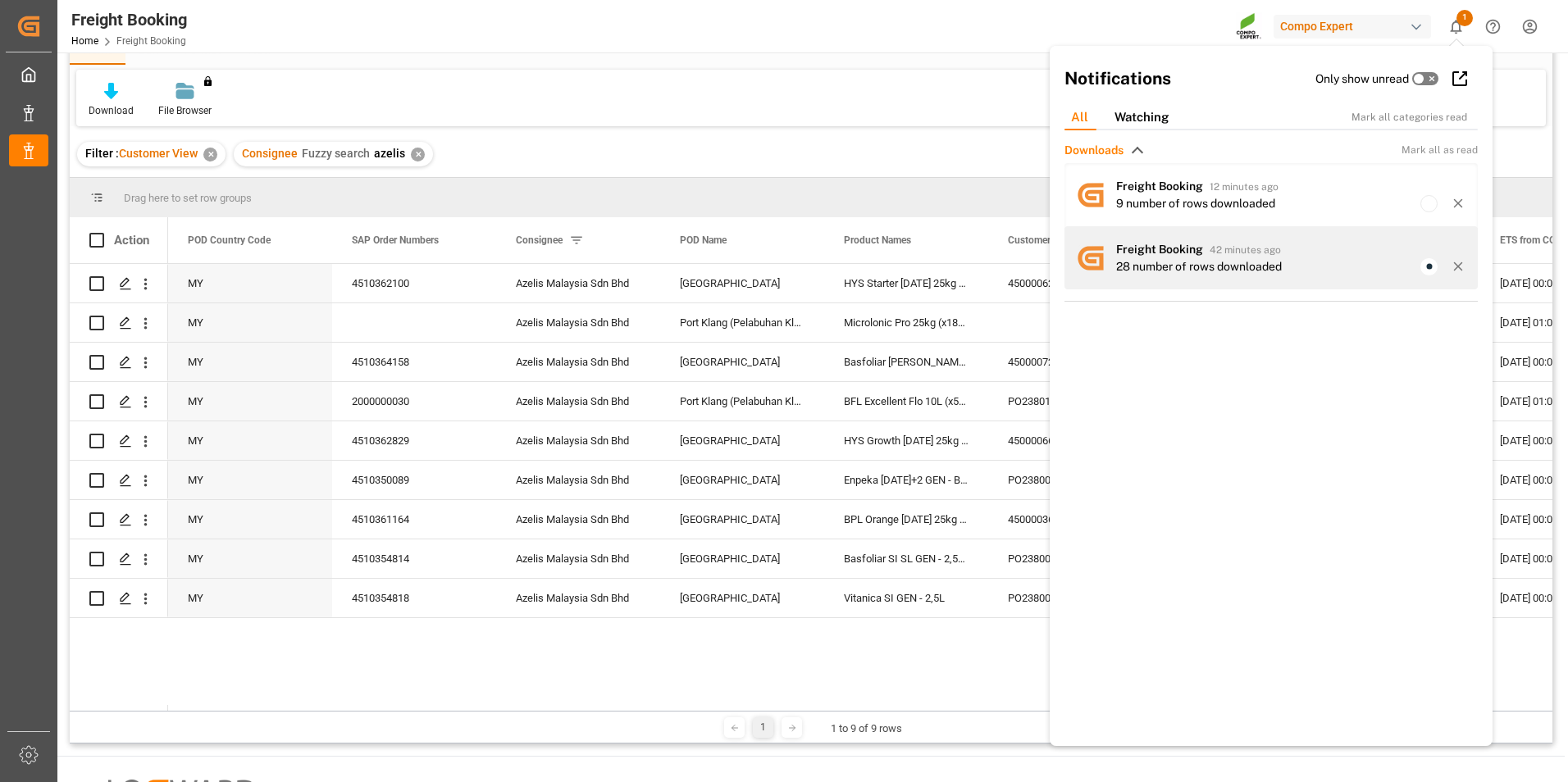
click at [1336, 264] on div "28 number of rows downloaded" at bounding box center [1291, 266] width 350 height 17
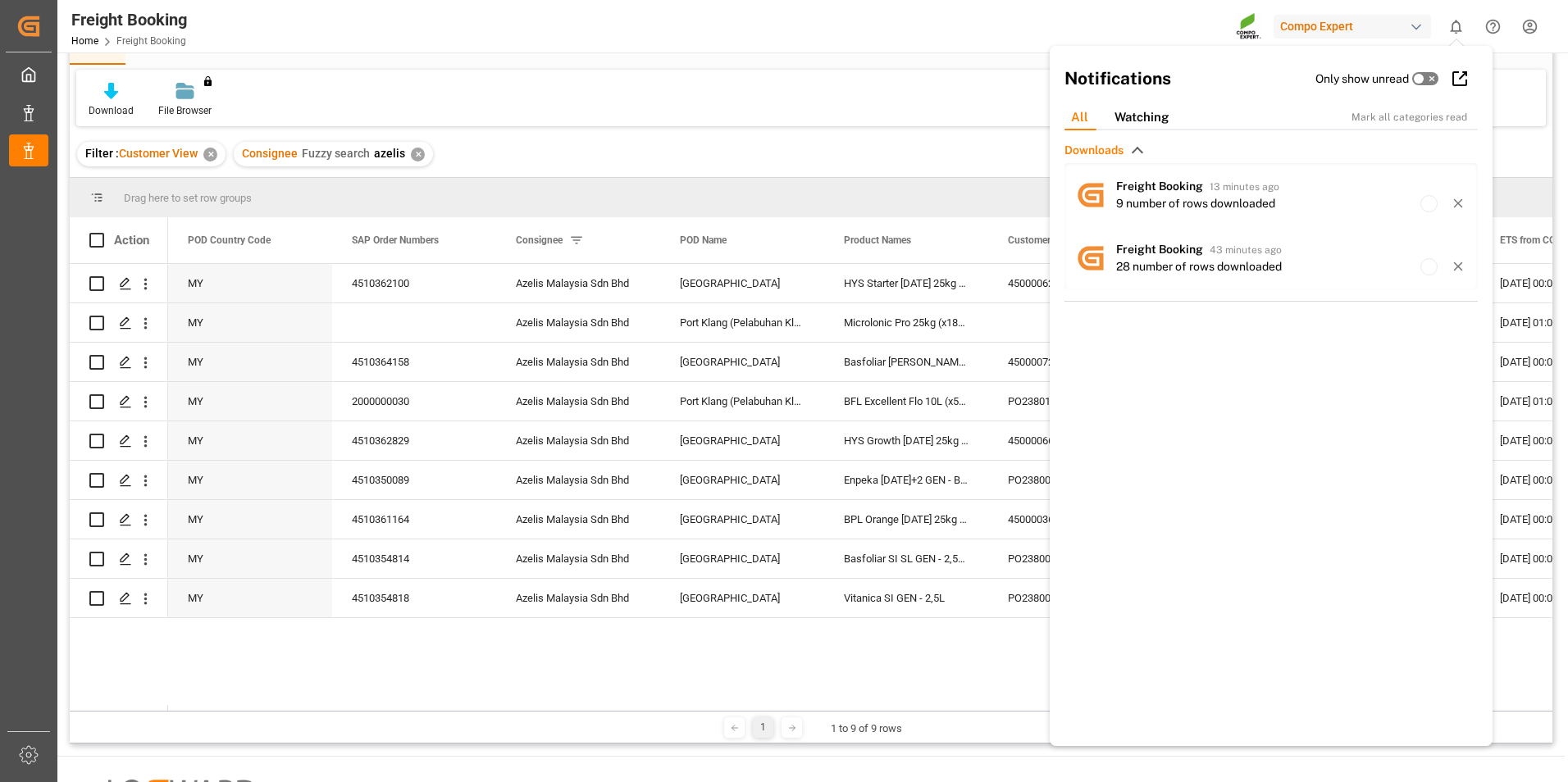
click at [610, 185] on div "Drag here to set row groups" at bounding box center [811, 197] width 1482 height 40
click at [1456, 24] on icon "show 0 new notifications" at bounding box center [1455, 26] width 17 height 17
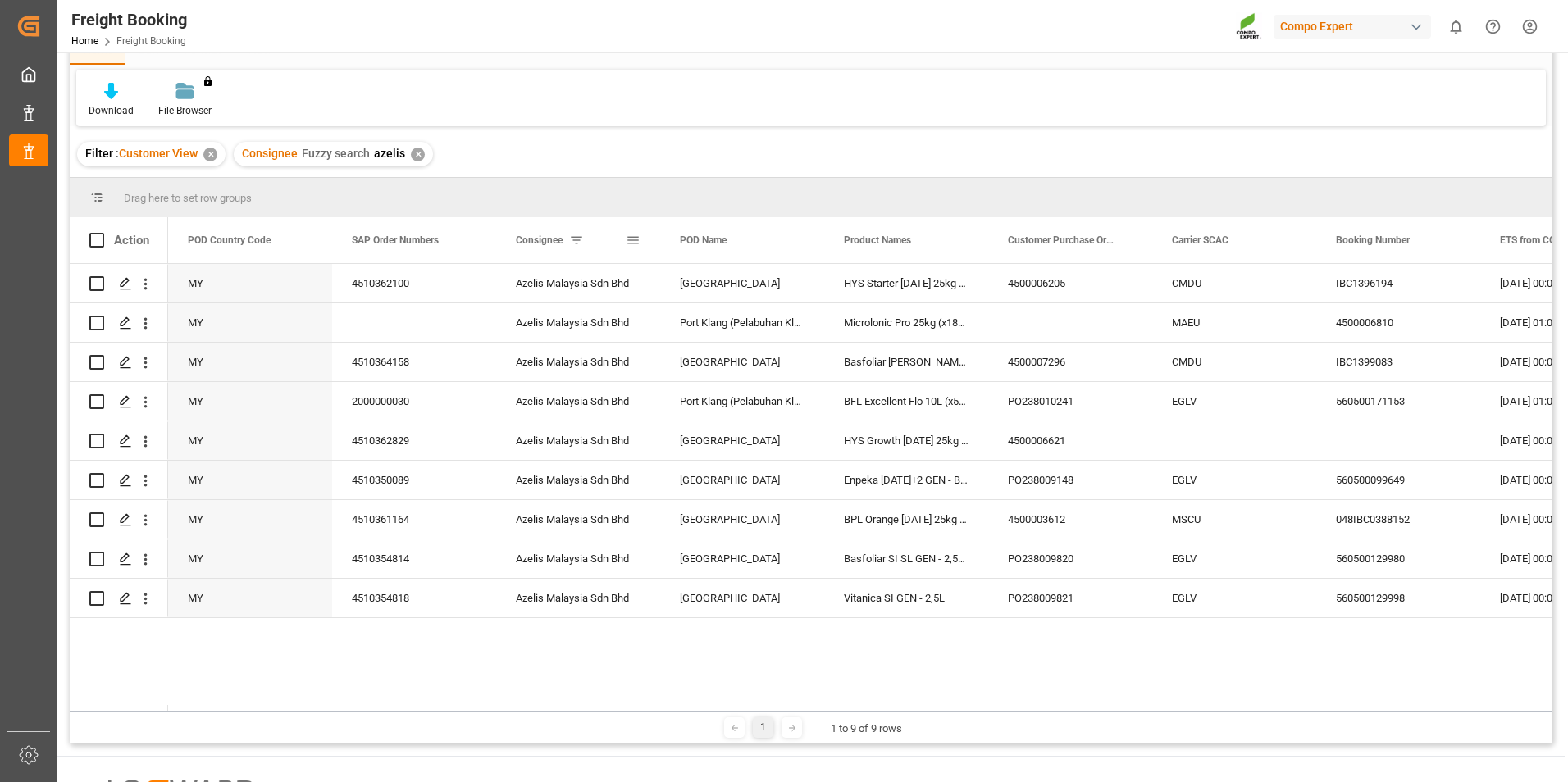
click at [633, 238] on span at bounding box center [632, 240] width 15 height 15
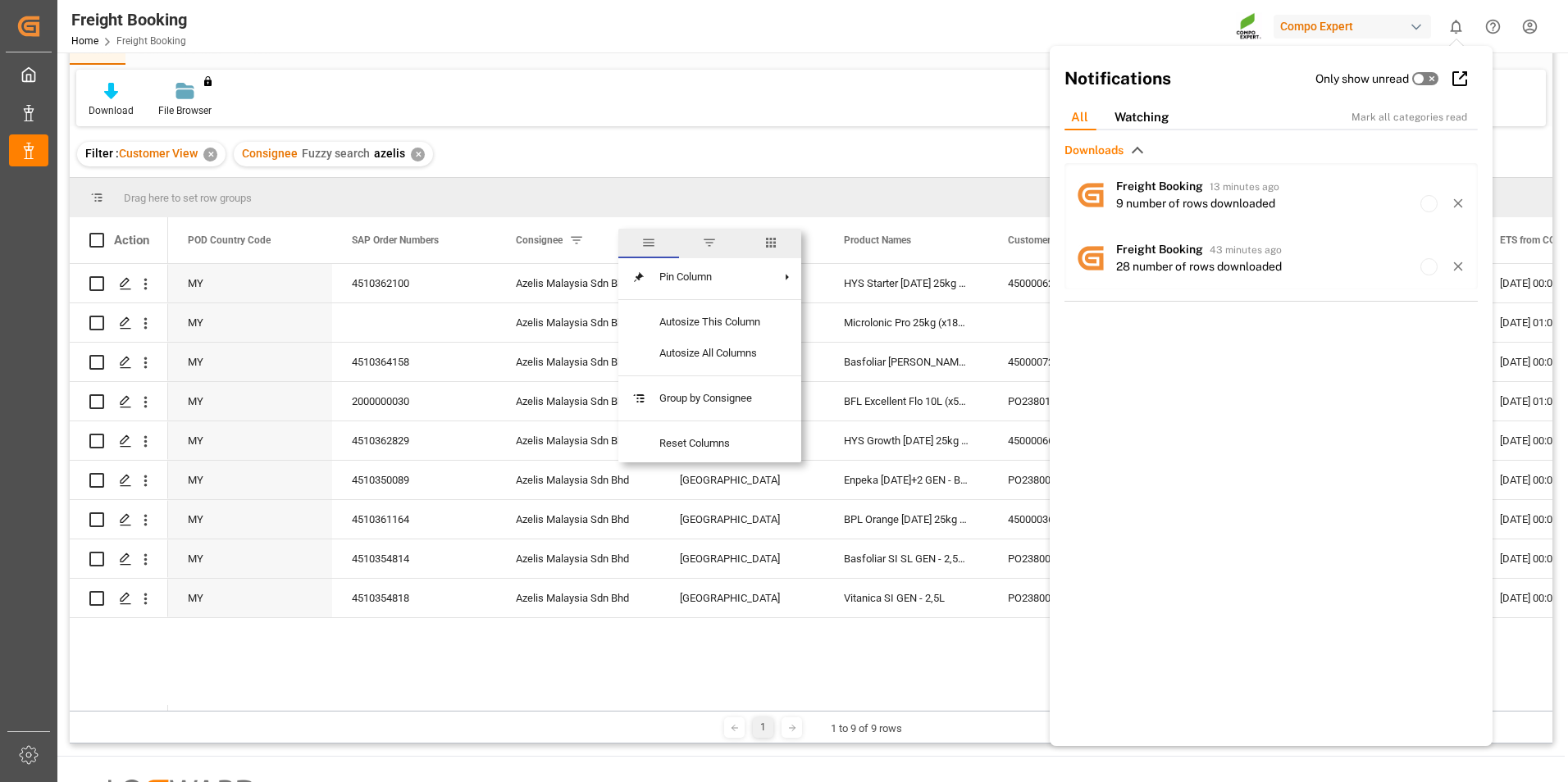
click at [710, 237] on span "filter" at bounding box center [709, 242] width 15 height 15
type input "a"
type input "nr"
click at [731, 375] on button "Apply" at bounding box center [730, 380] width 30 height 17
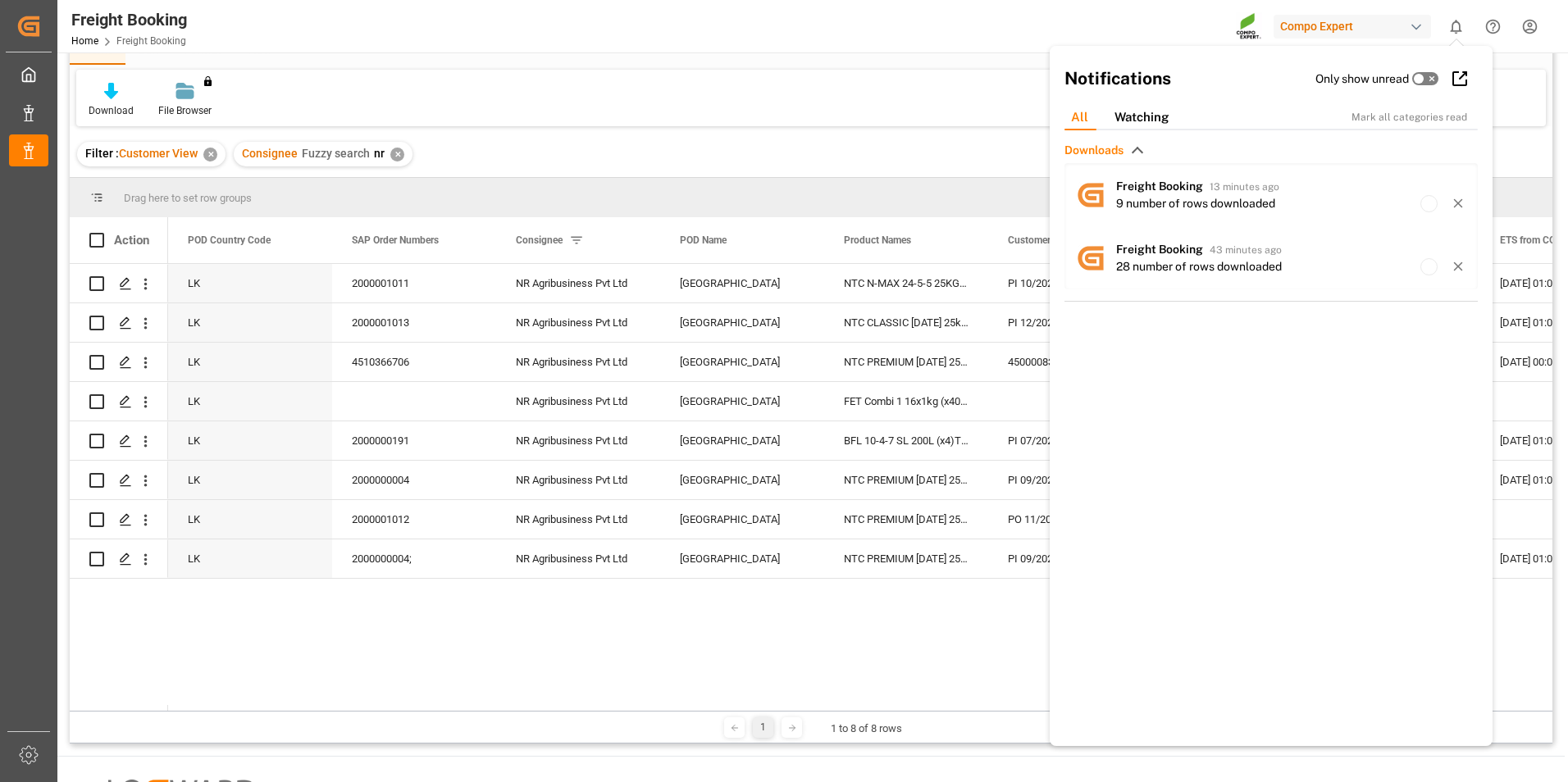
click at [1450, 25] on icon "show 0 new notifications" at bounding box center [1455, 26] width 17 height 17
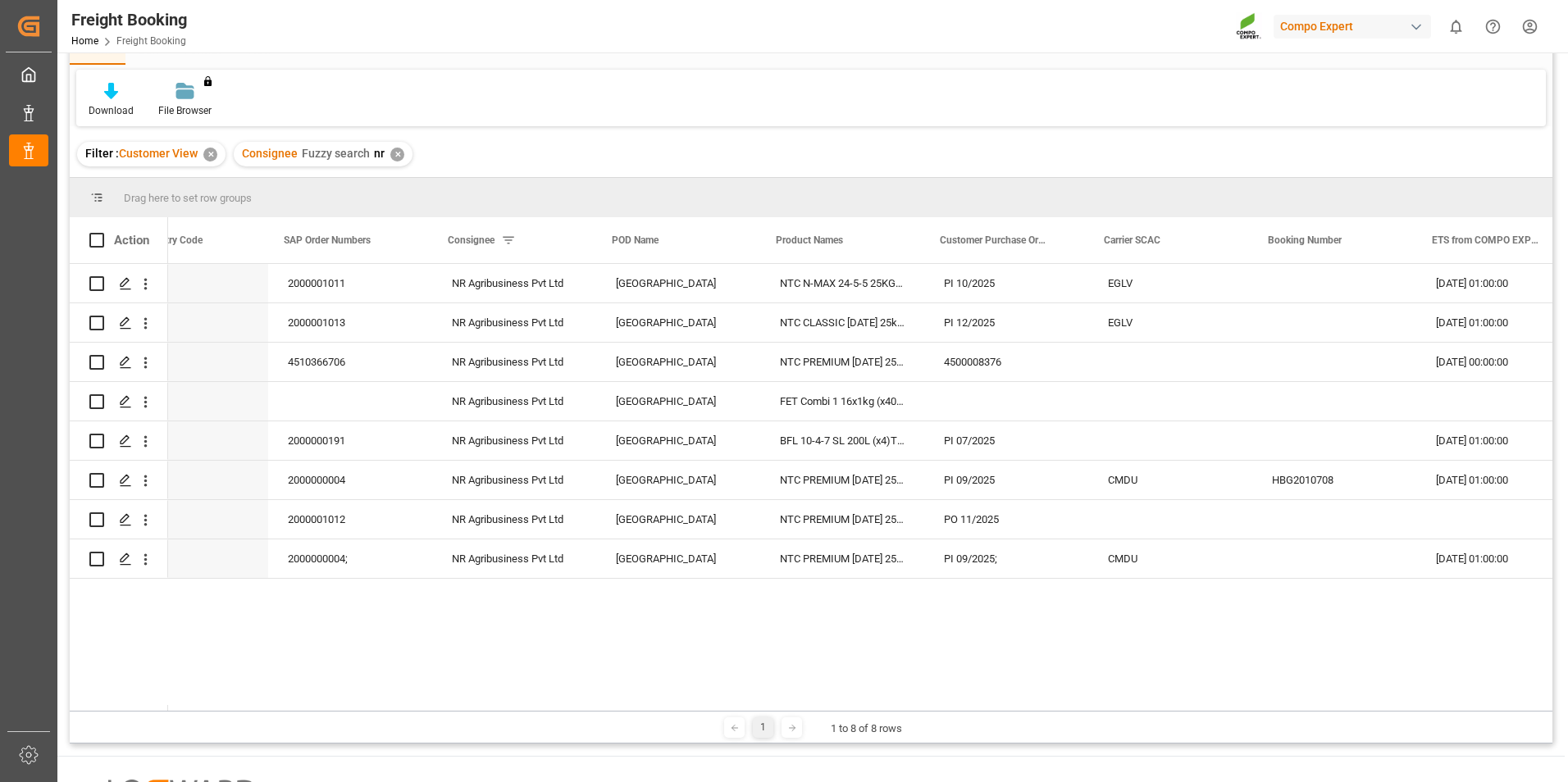
scroll to position [0, 73]
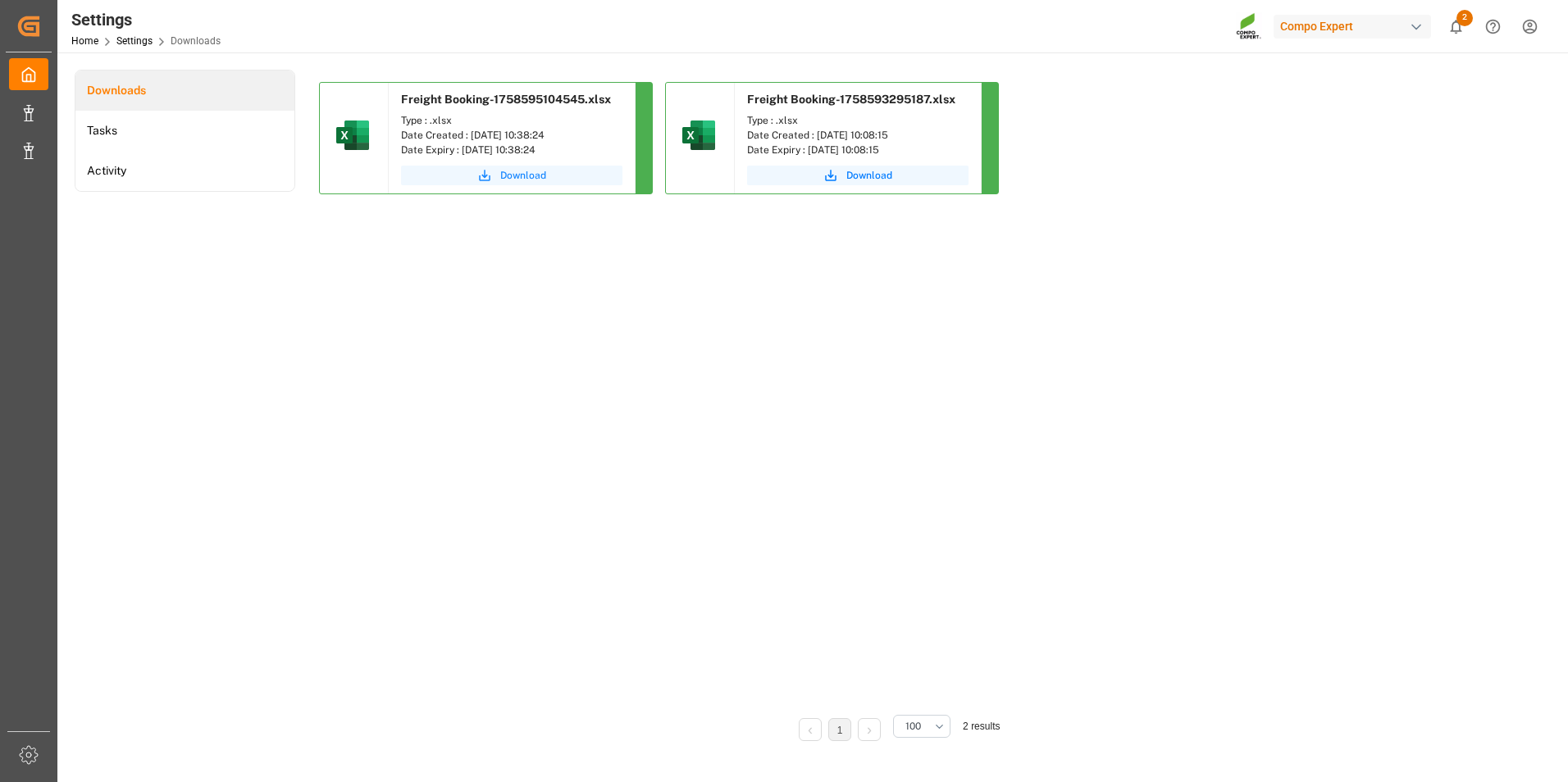
click at [529, 170] on span "Download" at bounding box center [524, 175] width 46 height 15
drag, startPoint x: 711, startPoint y: 450, endPoint x: 718, endPoint y: 464, distance: 15.7
click at [711, 450] on div "Freight Booking-1758595104545.xlsx Type : .xlsx Date Created : 23.09.2025 10:38…" at bounding box center [896, 391] width 1153 height 618
